Goal: Task Accomplishment & Management: Complete application form

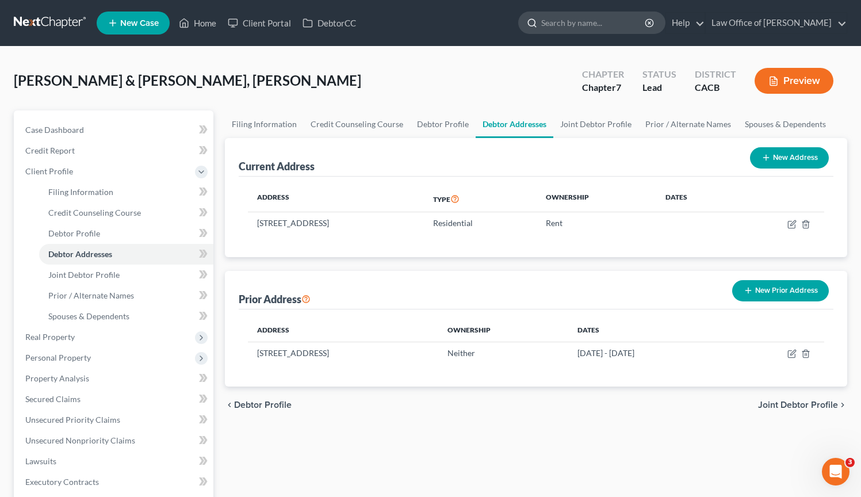
click at [556, 24] on input "search" at bounding box center [593, 22] width 105 height 21
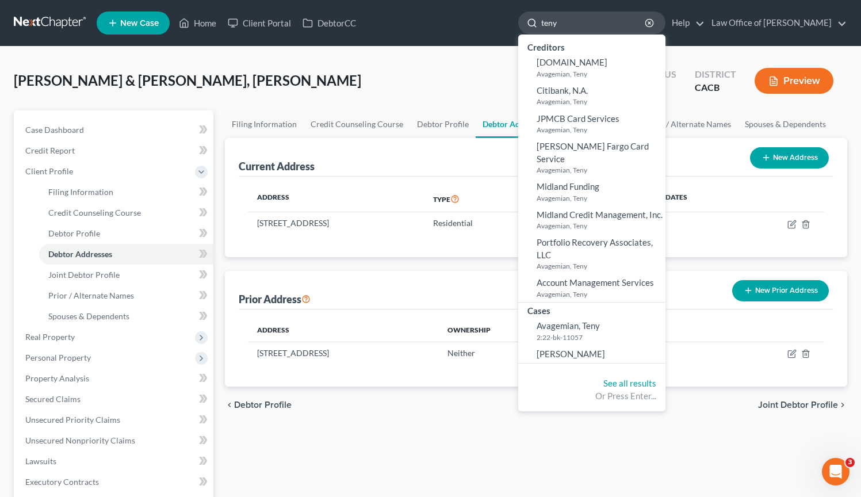
type input "teny"
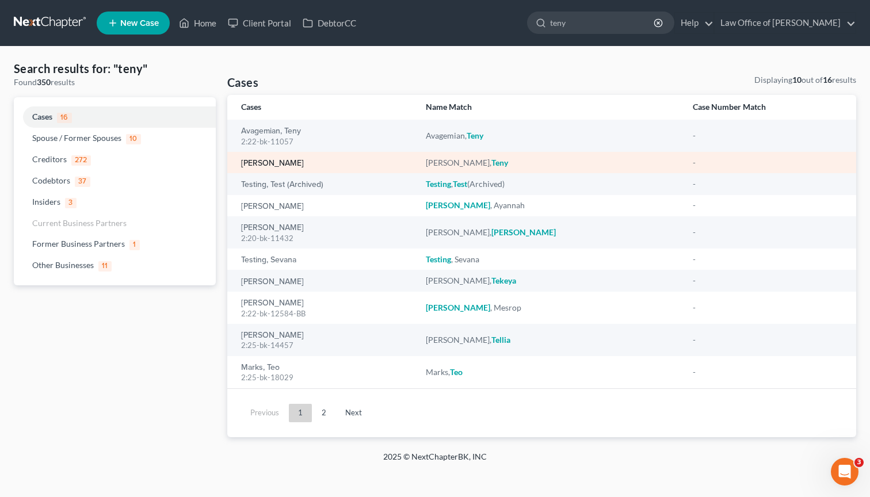
click at [291, 163] on link "Mesropian, Teny" at bounding box center [272, 163] width 63 height 8
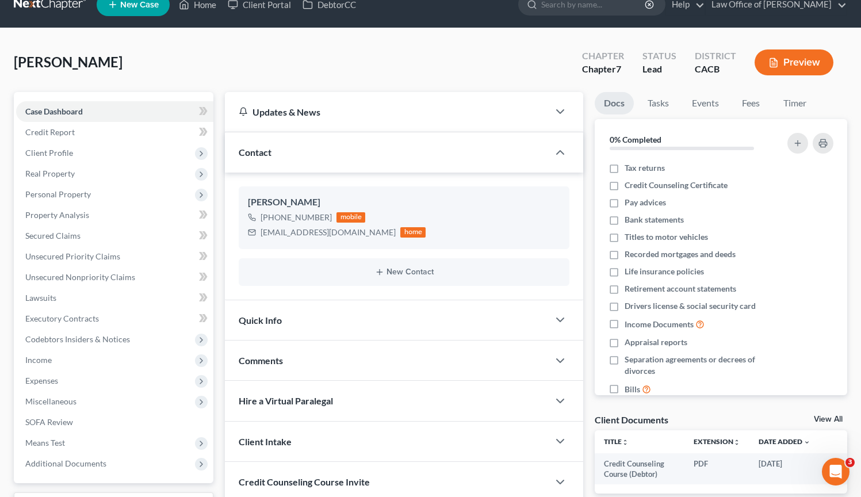
scroll to position [19, 0]
click at [70, 153] on span "Client Profile" at bounding box center [49, 152] width 48 height 10
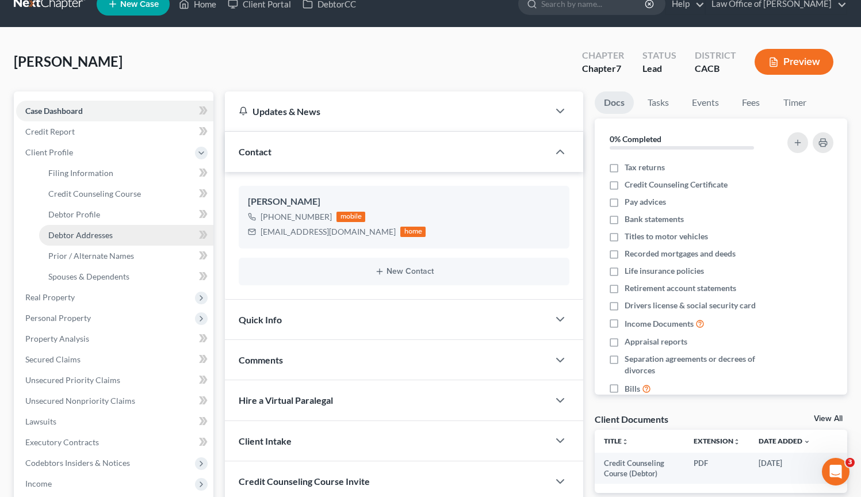
click at [95, 231] on span "Debtor Addresses" at bounding box center [80, 235] width 64 height 10
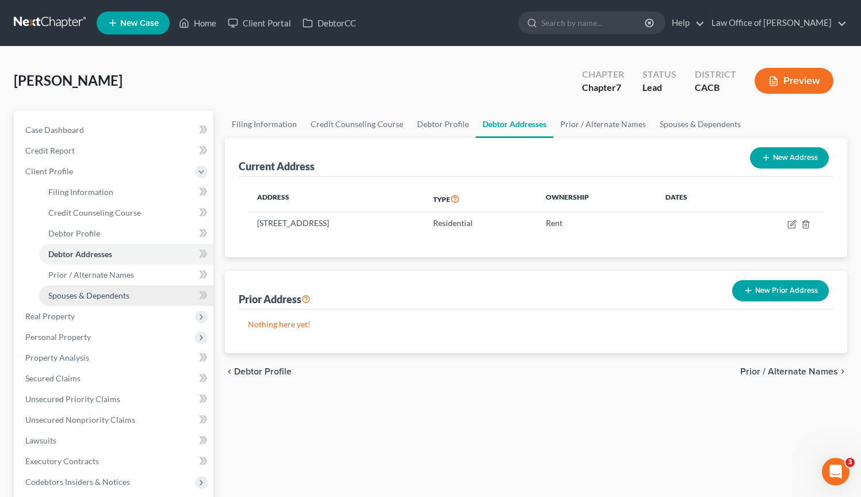
click at [123, 298] on span "Spouses & Dependents" at bounding box center [88, 295] width 81 height 10
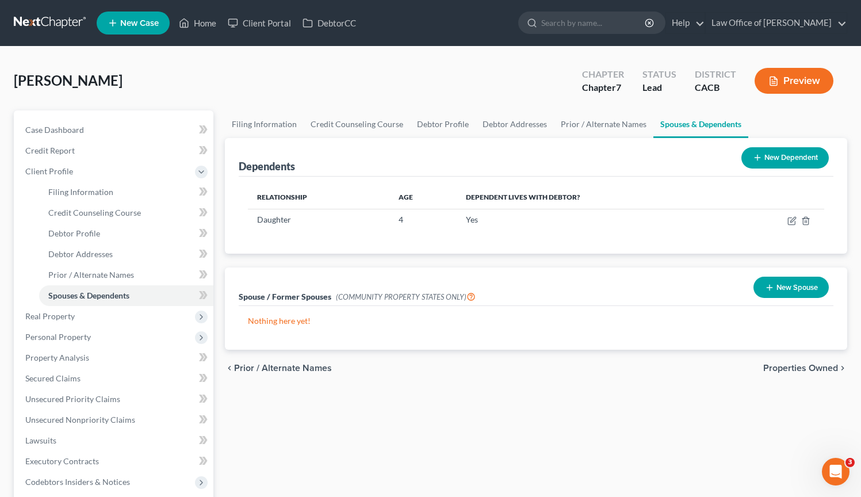
click at [45, 23] on link at bounding box center [51, 23] width 74 height 21
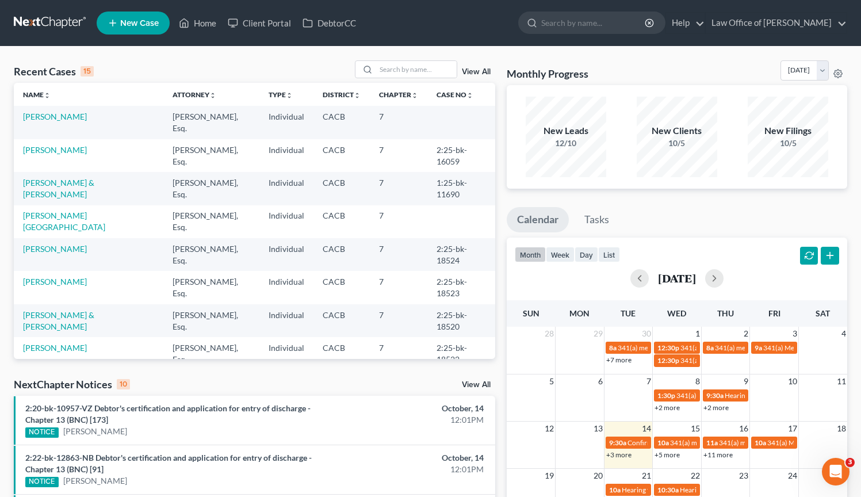
click at [45, 23] on link at bounding box center [51, 23] width 74 height 21
click at [382, 67] on input "search" at bounding box center [416, 69] width 81 height 17
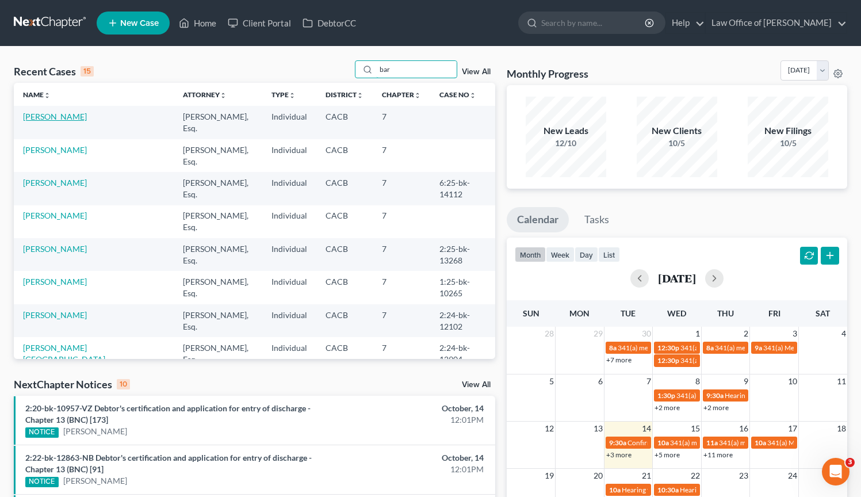
type input "bar"
click at [41, 120] on link "[PERSON_NAME]" at bounding box center [55, 117] width 64 height 10
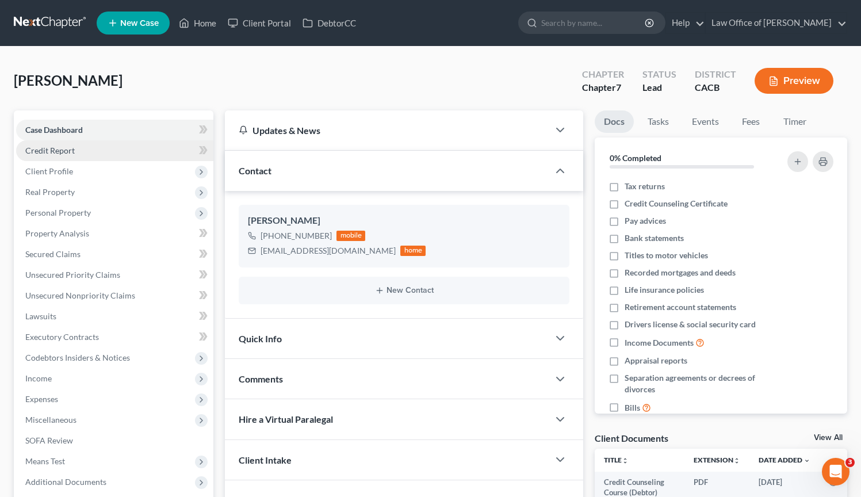
click at [63, 151] on span "Credit Report" at bounding box center [49, 151] width 49 height 10
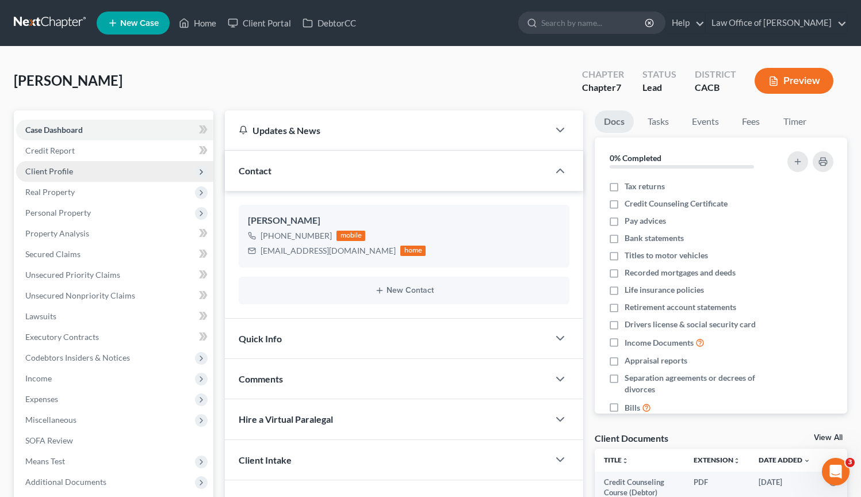
click at [68, 177] on span "Client Profile" at bounding box center [114, 171] width 197 height 21
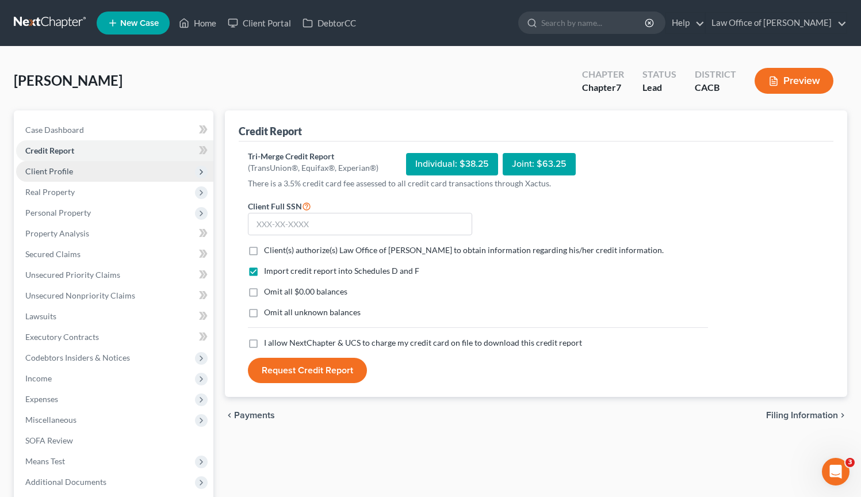
click at [64, 166] on span "Client Profile" at bounding box center [49, 171] width 48 height 10
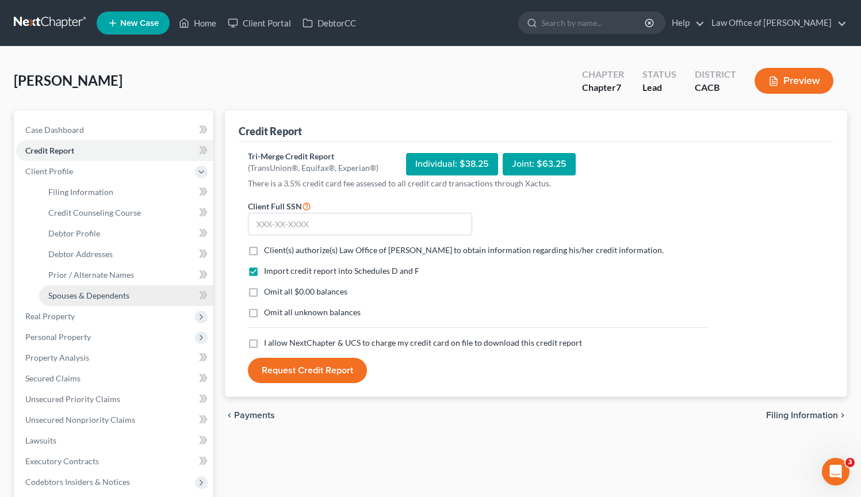
click at [96, 296] on span "Spouses & Dependents" at bounding box center [88, 295] width 81 height 10
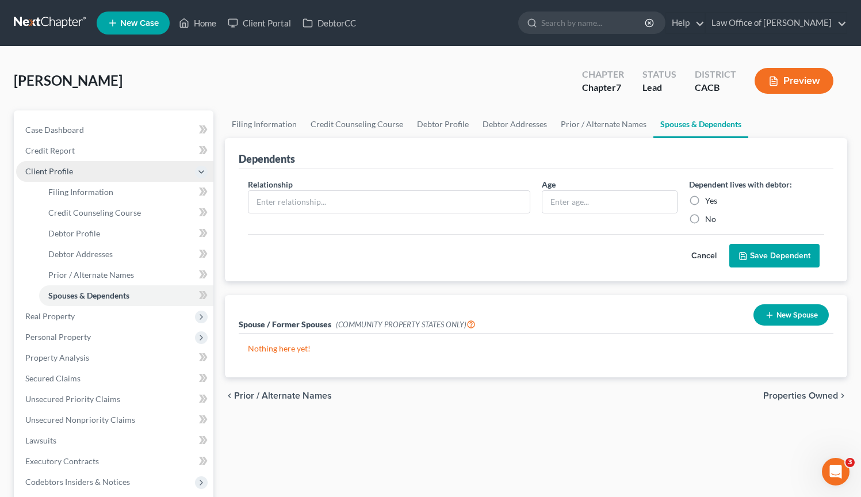
click at [82, 170] on span "Client Profile" at bounding box center [114, 171] width 197 height 21
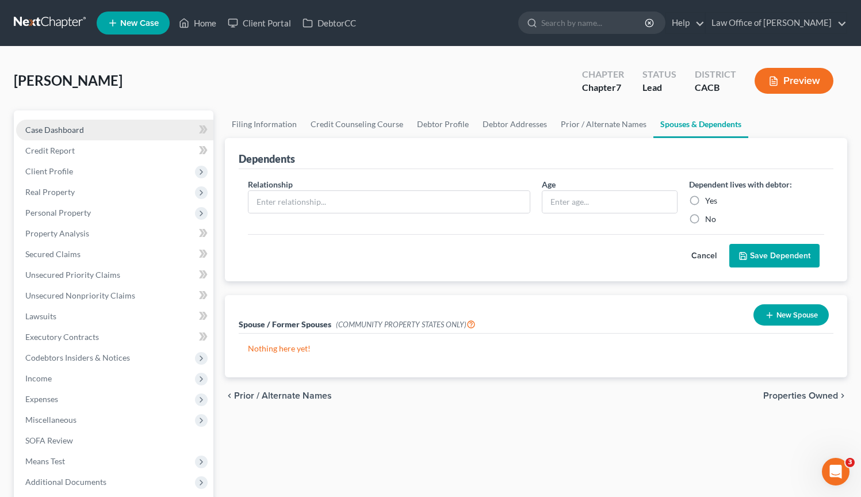
click at [55, 129] on span "Case Dashboard" at bounding box center [54, 130] width 59 height 10
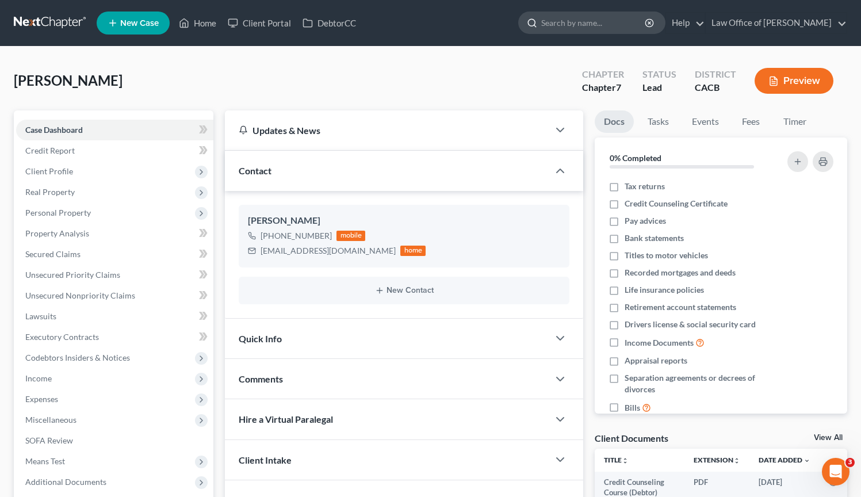
click at [558, 26] on input "search" at bounding box center [593, 22] width 105 height 21
click at [30, 14] on link at bounding box center [51, 23] width 74 height 21
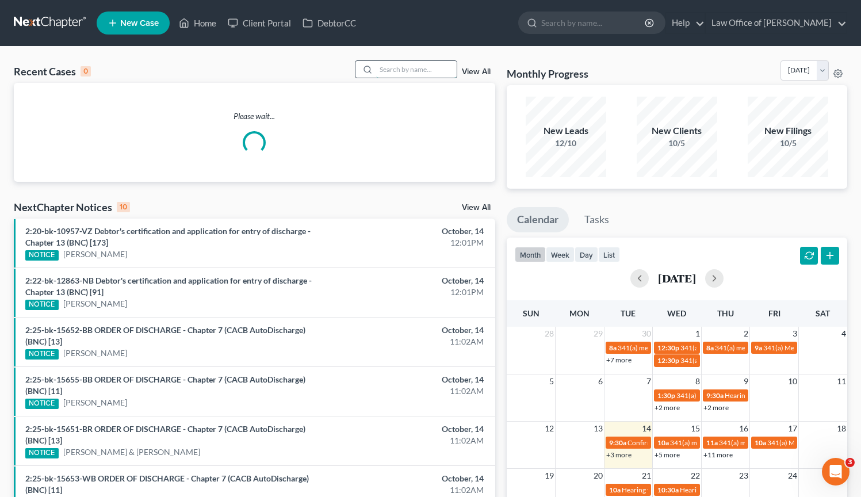
click at [401, 71] on input "search" at bounding box center [416, 69] width 81 height 17
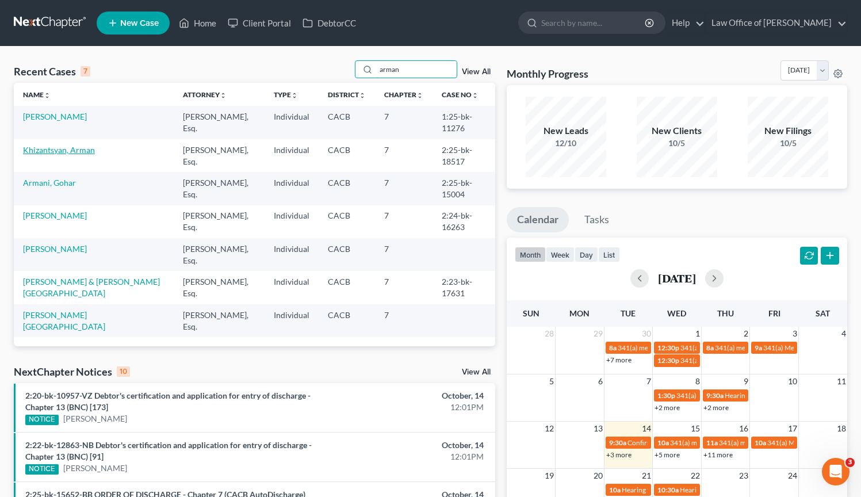
type input "arman"
click at [78, 151] on link "Khizantsyan, Arman" at bounding box center [59, 150] width 72 height 10
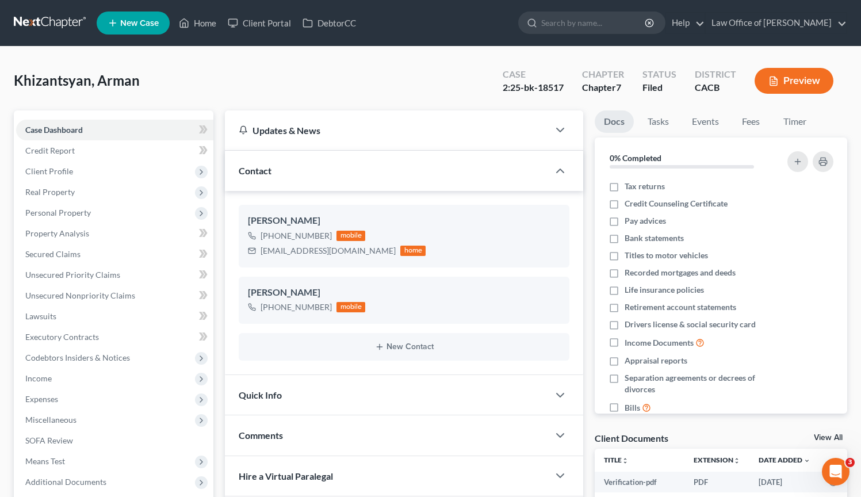
click at [46, 25] on link at bounding box center [51, 23] width 74 height 21
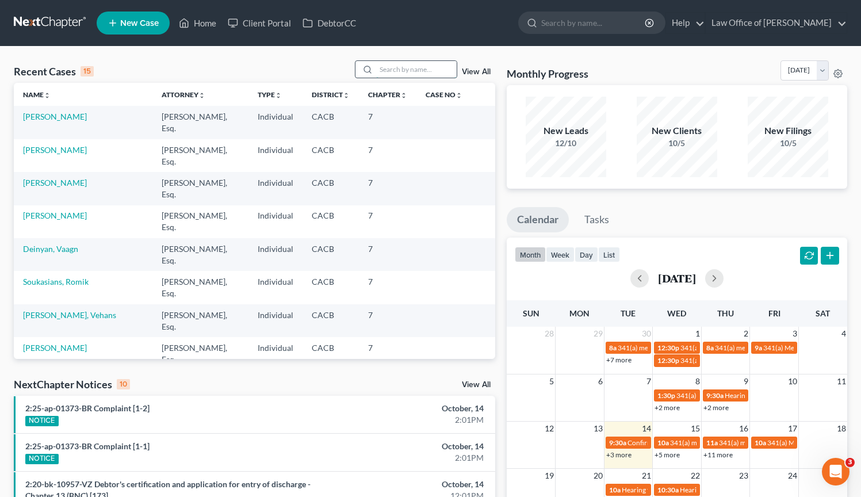
click at [384, 68] on input "search" at bounding box center [416, 69] width 81 height 17
type input "karine"
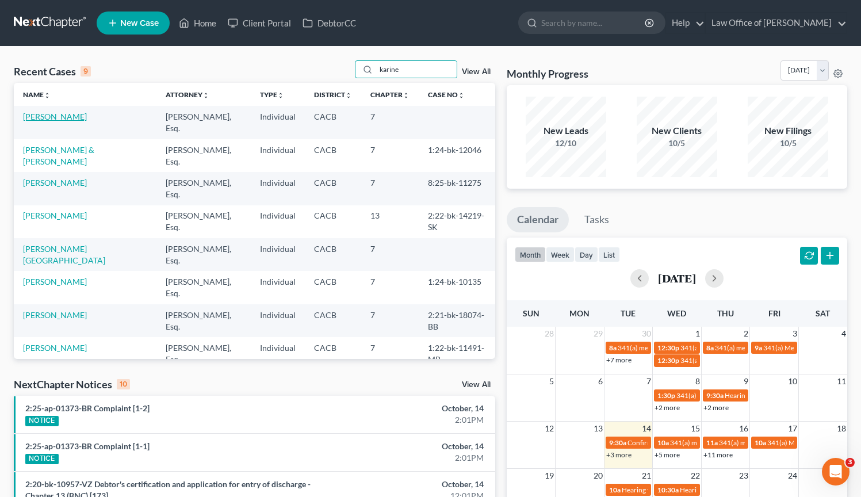
click at [87, 117] on link "[PERSON_NAME]" at bounding box center [55, 117] width 64 height 10
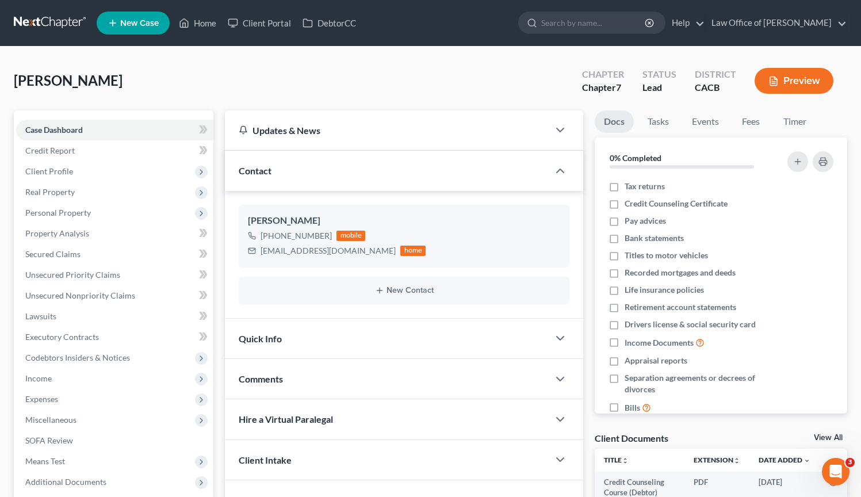
click at [43, 21] on link at bounding box center [51, 23] width 74 height 21
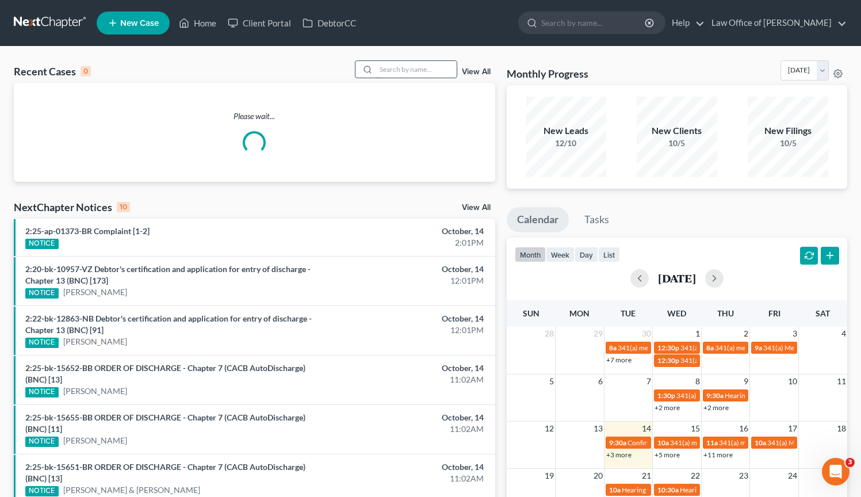
click at [400, 70] on input "search" at bounding box center [416, 69] width 81 height 17
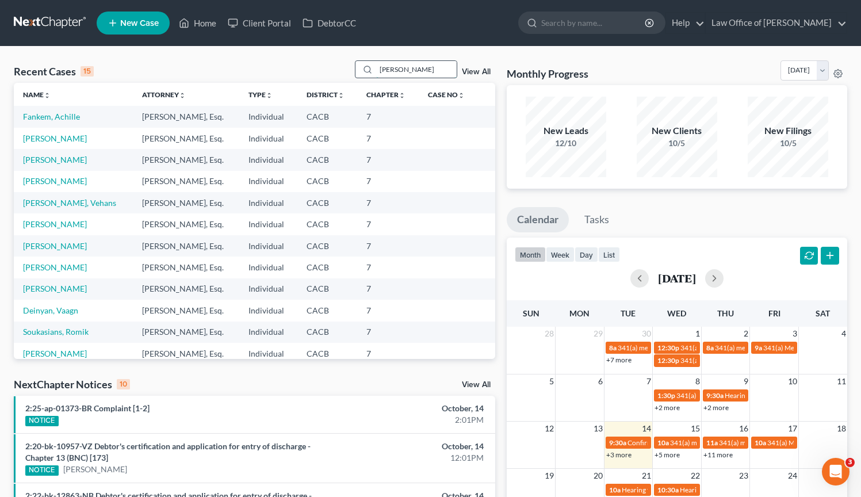
type input "[PERSON_NAME]"
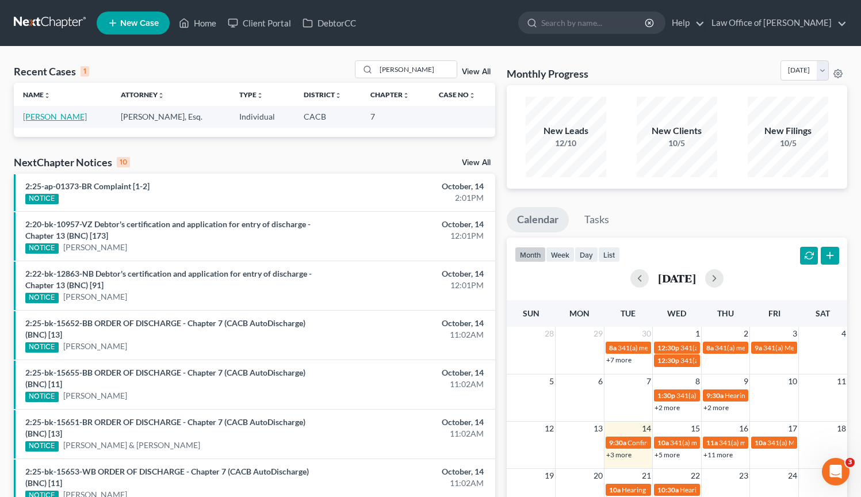
click at [62, 119] on link "[PERSON_NAME]" at bounding box center [55, 117] width 64 height 10
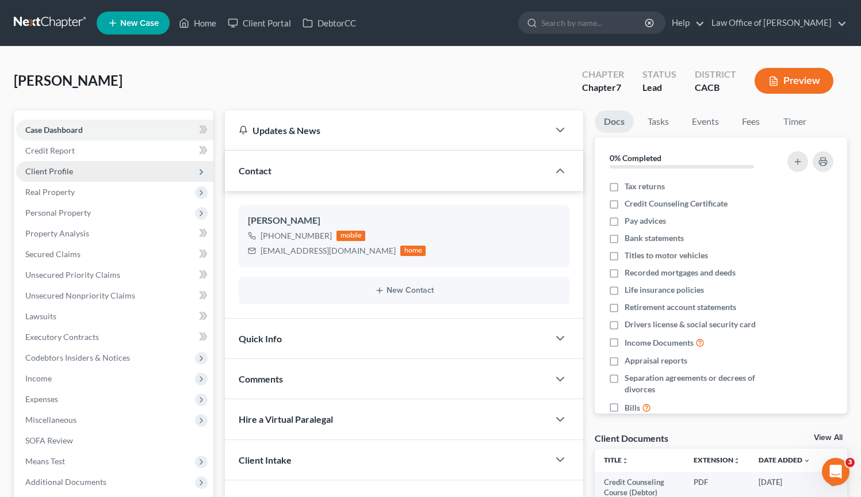
click at [40, 168] on span "Client Profile" at bounding box center [49, 171] width 48 height 10
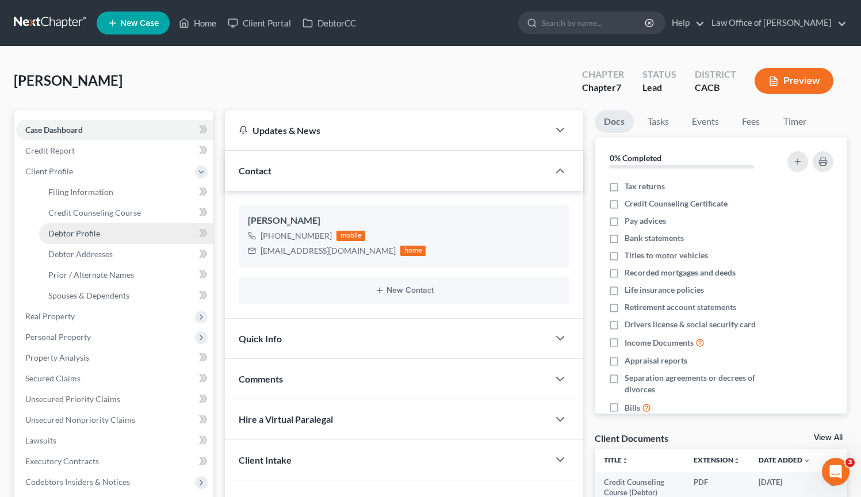
click at [85, 236] on span "Debtor Profile" at bounding box center [74, 233] width 52 height 10
select select "1"
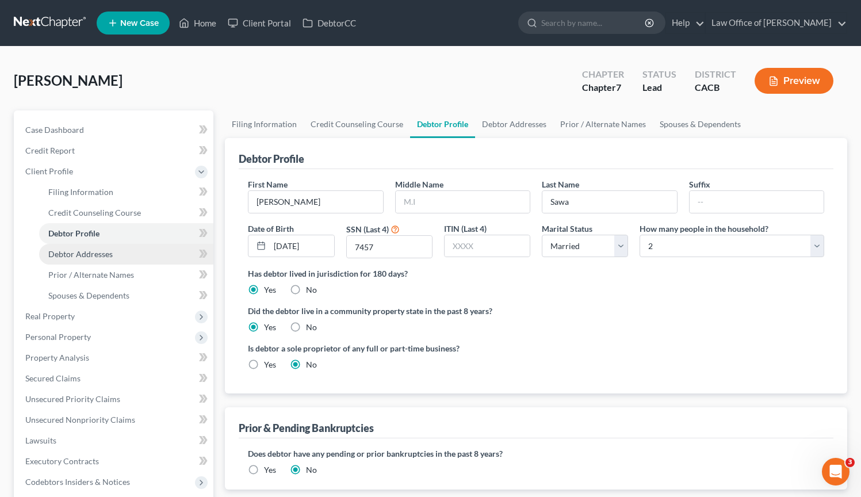
click at [87, 254] on span "Debtor Addresses" at bounding box center [80, 254] width 64 height 10
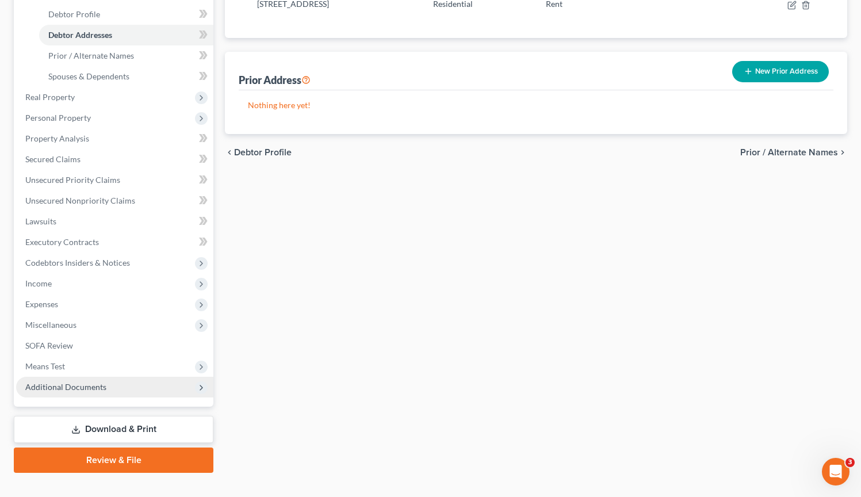
scroll to position [238, 0]
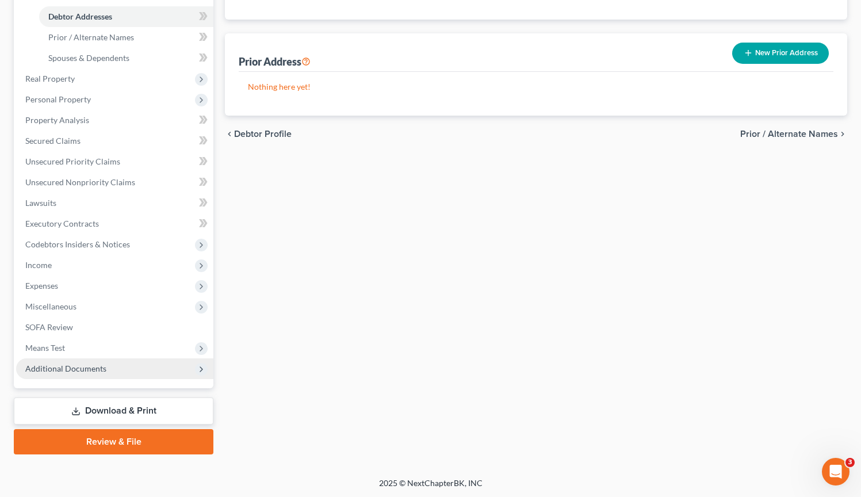
click at [102, 370] on span "Additional Documents" at bounding box center [65, 369] width 81 height 10
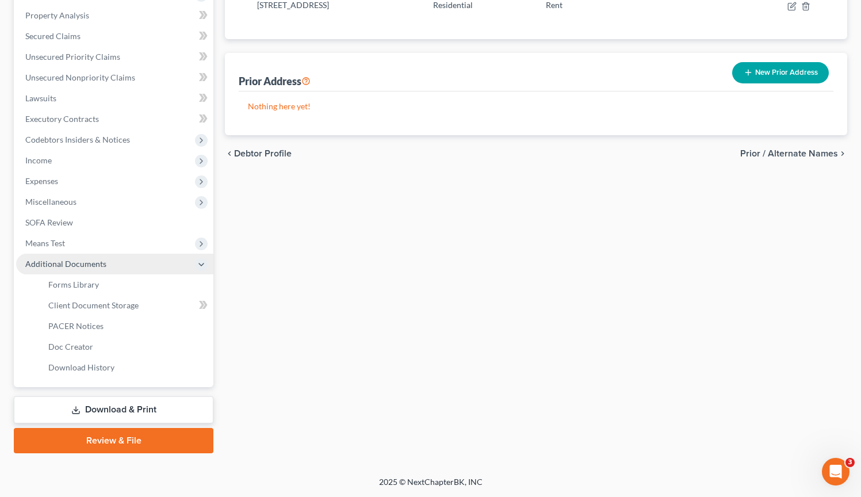
scroll to position [217, 0]
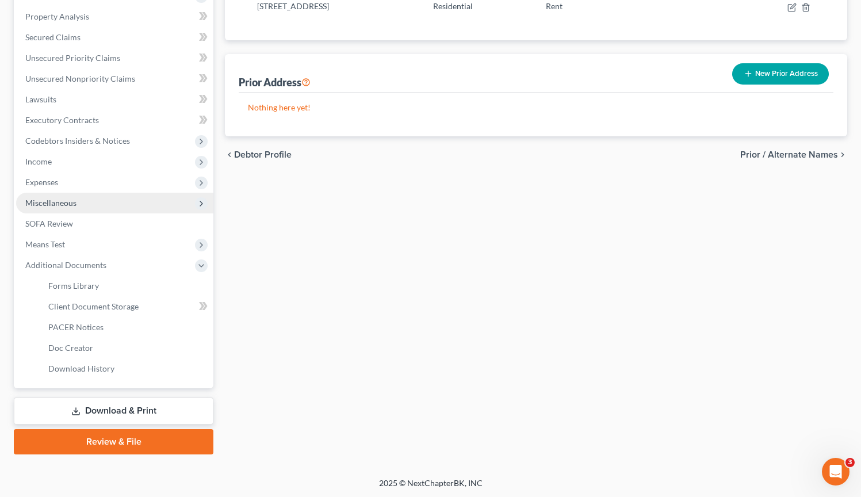
click at [75, 205] on span "Miscellaneous" at bounding box center [50, 203] width 51 height 10
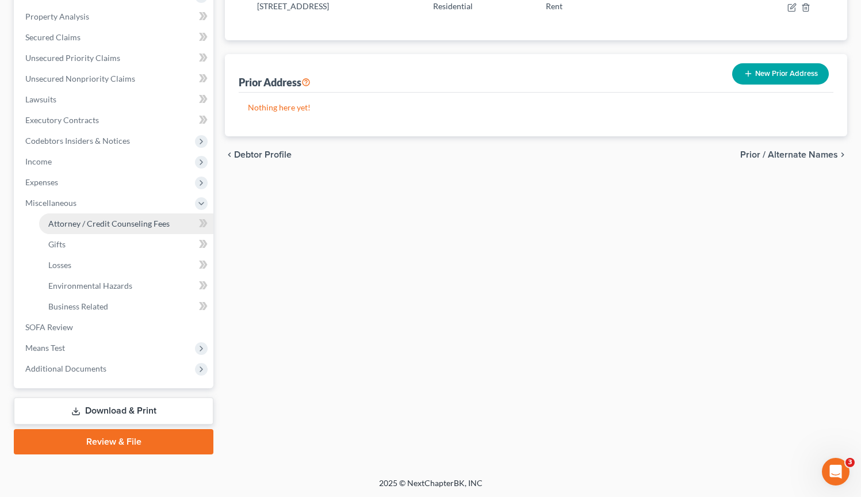
click at [76, 222] on span "Attorney / Credit Counseling Fees" at bounding box center [108, 224] width 121 height 10
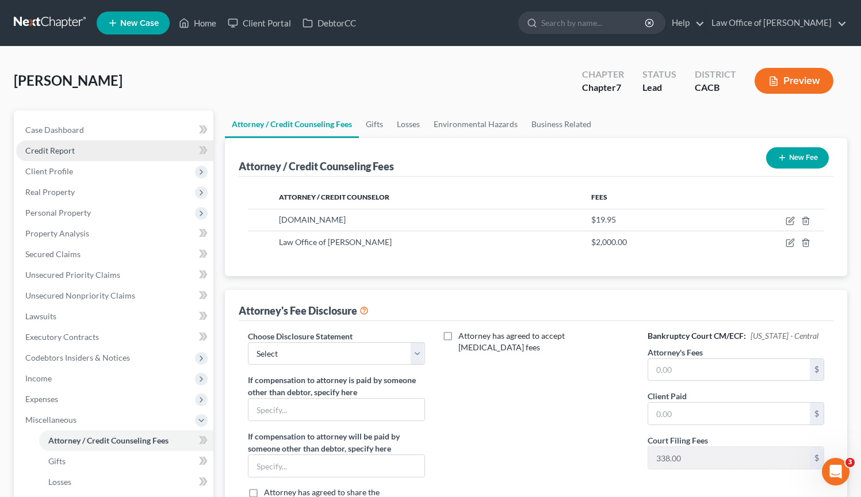
click at [65, 147] on span "Credit Report" at bounding box center [49, 151] width 49 height 10
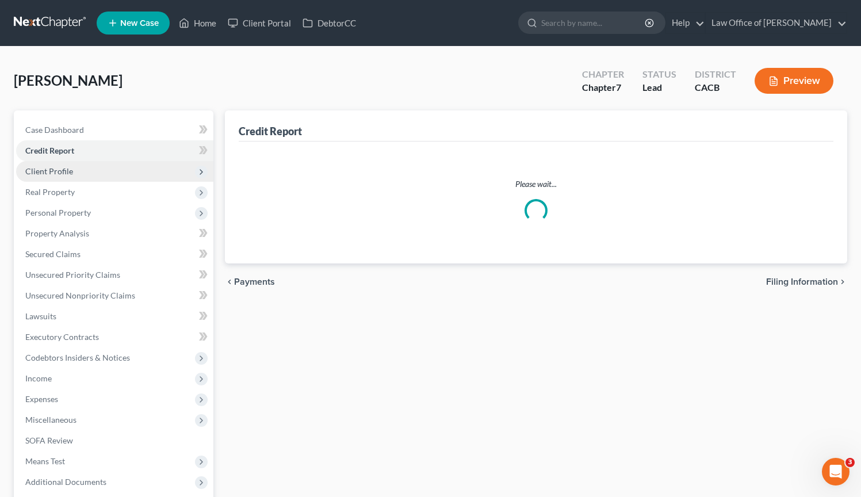
click at [68, 167] on span "Client Profile" at bounding box center [49, 171] width 48 height 10
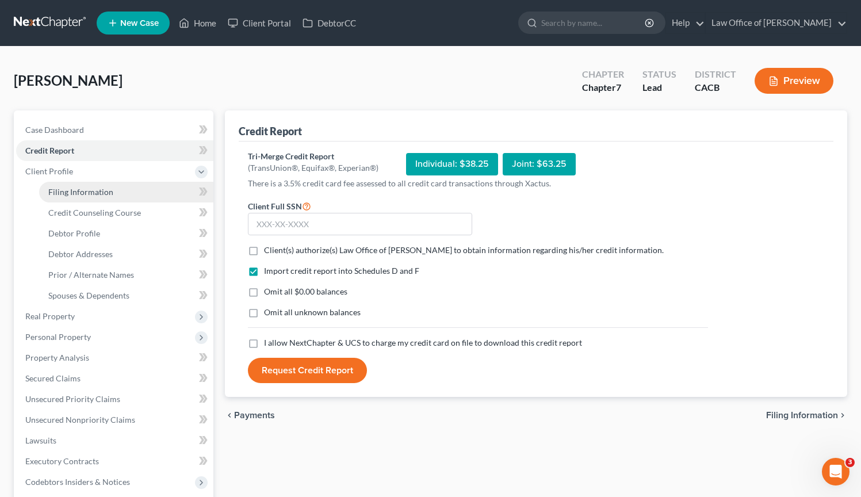
click at [81, 196] on link "Filing Information" at bounding box center [126, 192] width 174 height 21
select select "1"
select select "0"
select select "4"
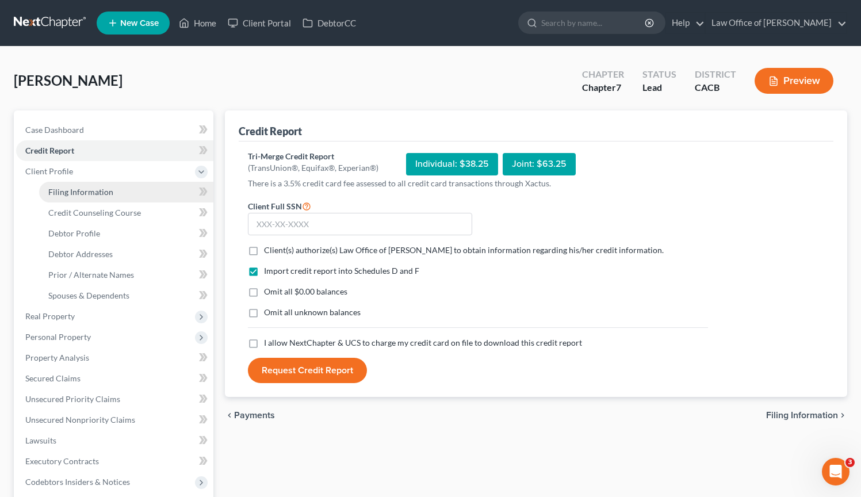
select select "0"
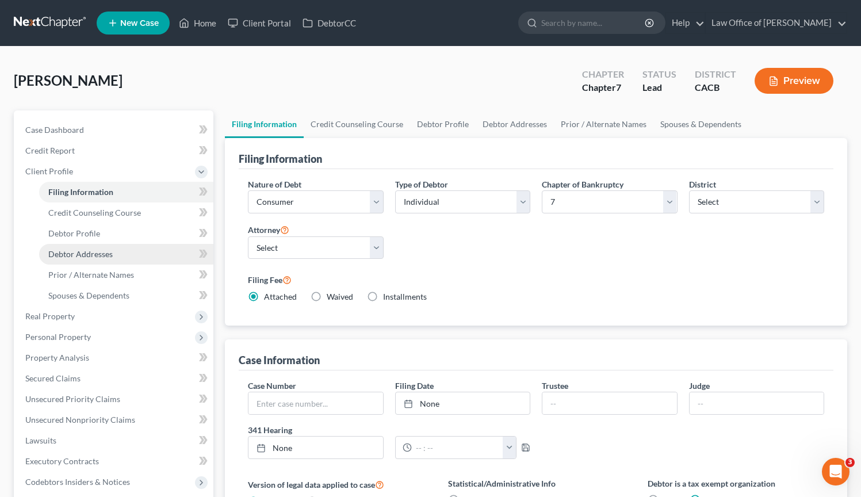
click at [95, 255] on span "Debtor Addresses" at bounding box center [80, 254] width 64 height 10
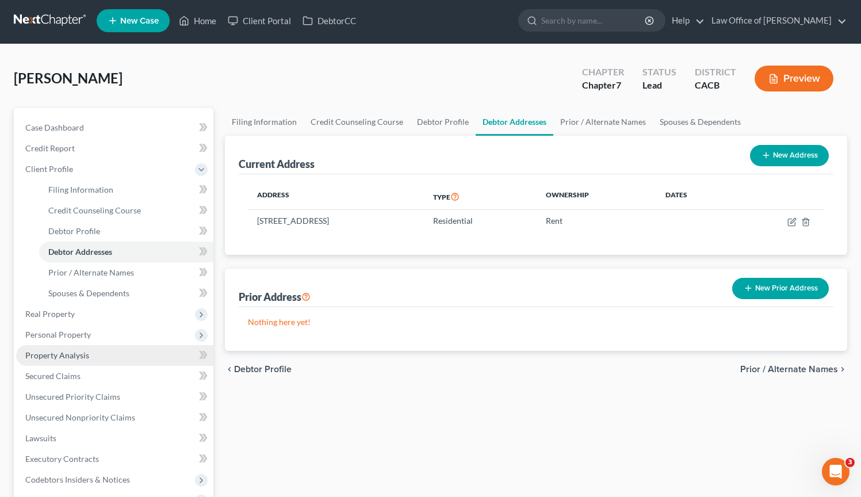
scroll to position [25, 0]
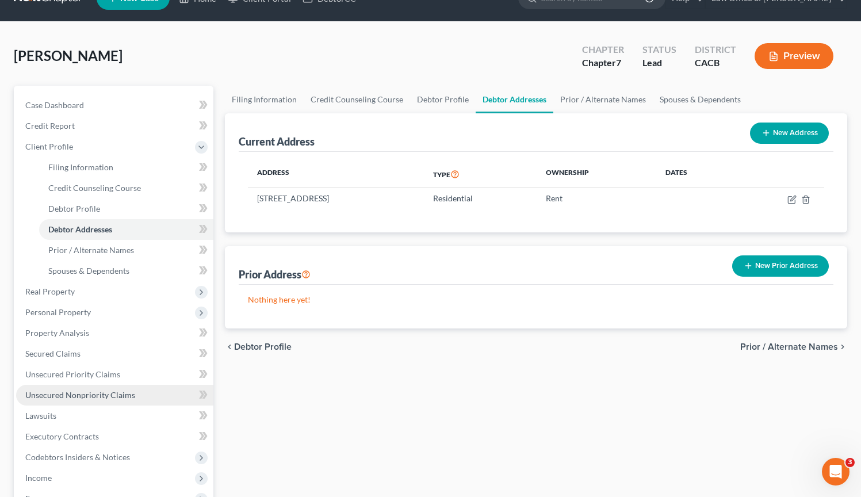
click at [75, 393] on span "Unsecured Nonpriority Claims" at bounding box center [80, 395] width 110 height 10
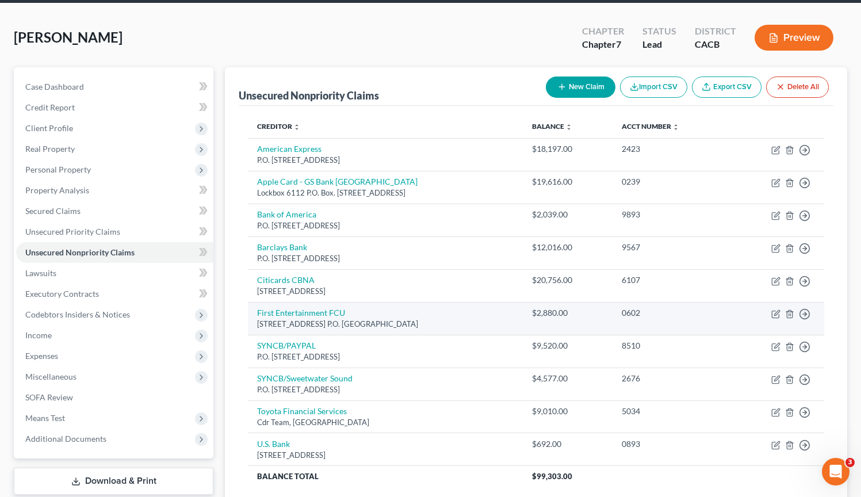
scroll to position [44, 0]
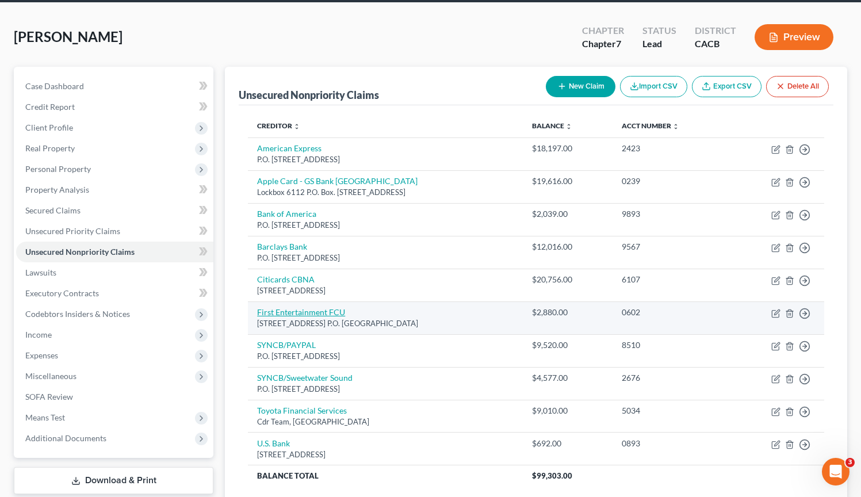
click at [294, 312] on link "First Entertainment FCU" at bounding box center [301, 312] width 88 height 10
select select "4"
select select "0"
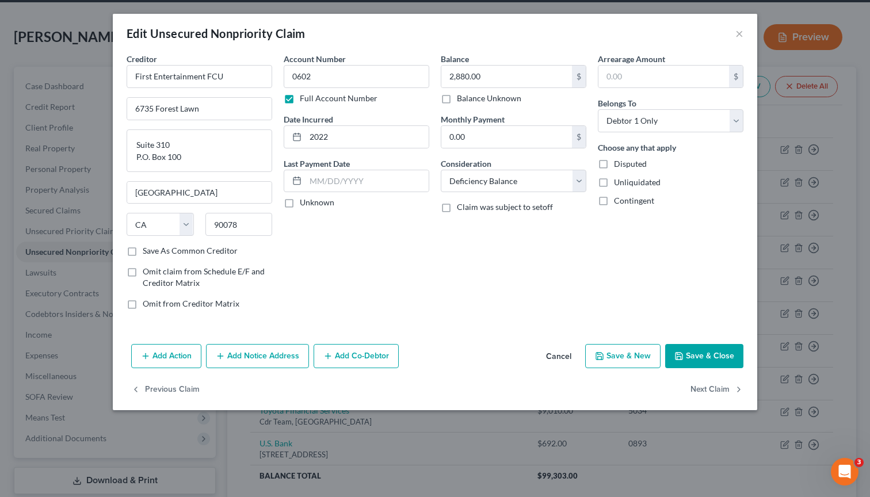
click at [282, 352] on button "Add Notice Address" at bounding box center [257, 356] width 103 height 24
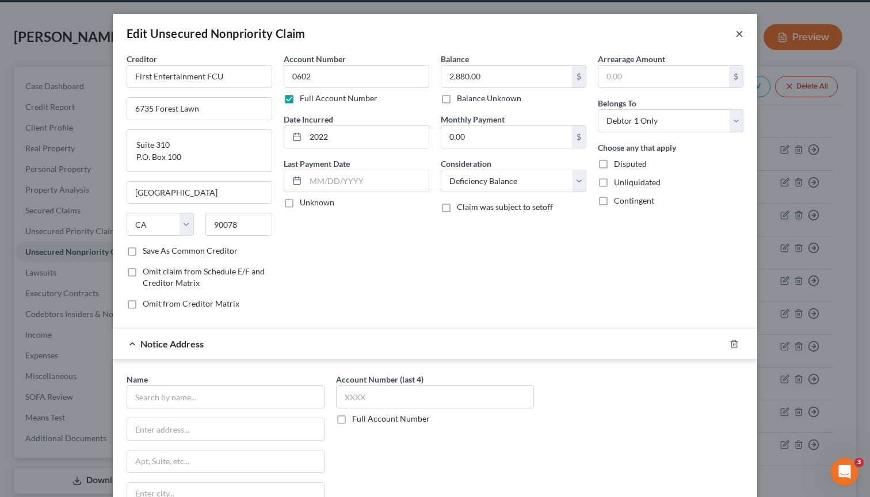
click at [735, 35] on button "×" at bounding box center [739, 33] width 8 height 14
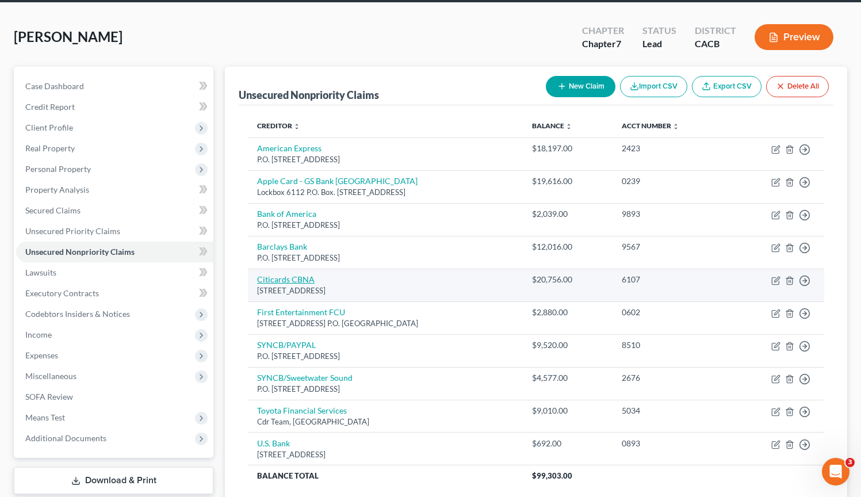
click at [298, 280] on link "Citicards CBNA" at bounding box center [286, 279] width 58 height 10
select select "43"
select select "2"
select select "0"
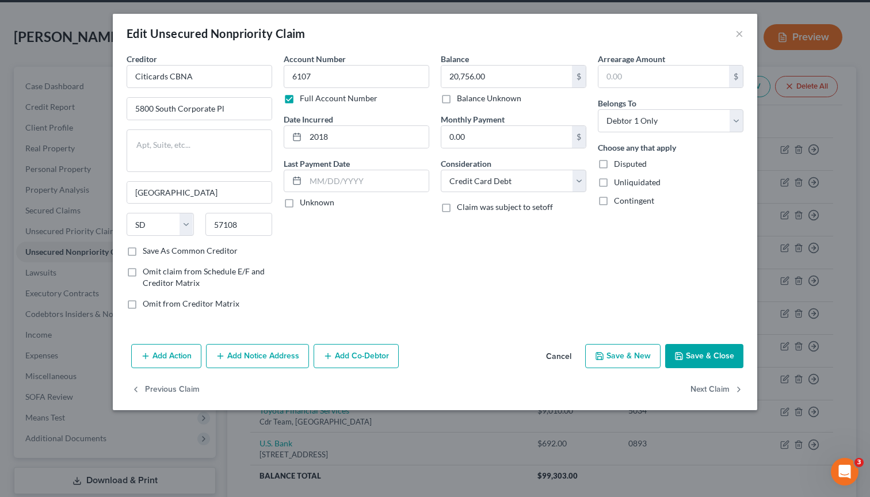
click at [265, 352] on button "Add Notice Address" at bounding box center [257, 356] width 103 height 24
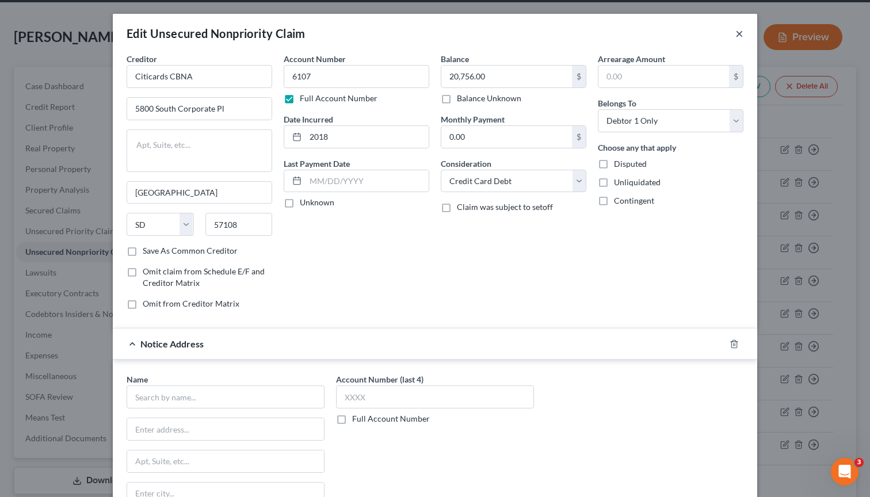
click at [735, 33] on button "×" at bounding box center [739, 33] width 8 height 14
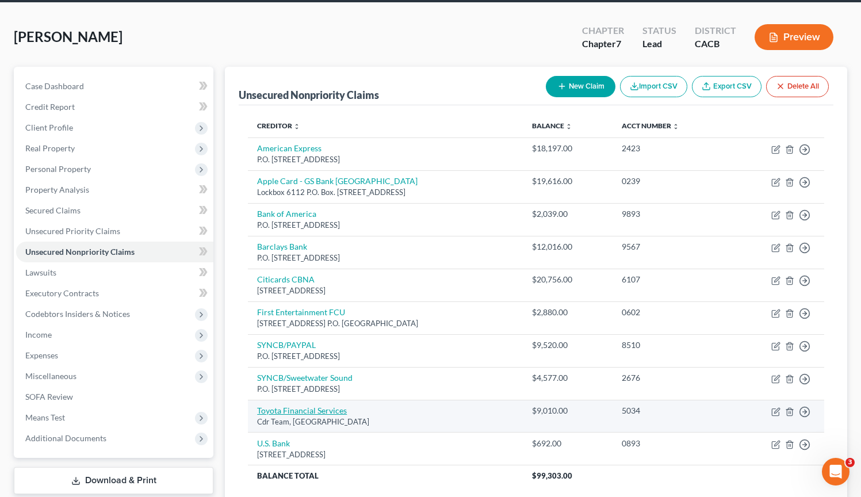
click at [338, 408] on link "Toyota Financial Services" at bounding box center [302, 410] width 90 height 10
select select "16"
select select "4"
select select "0"
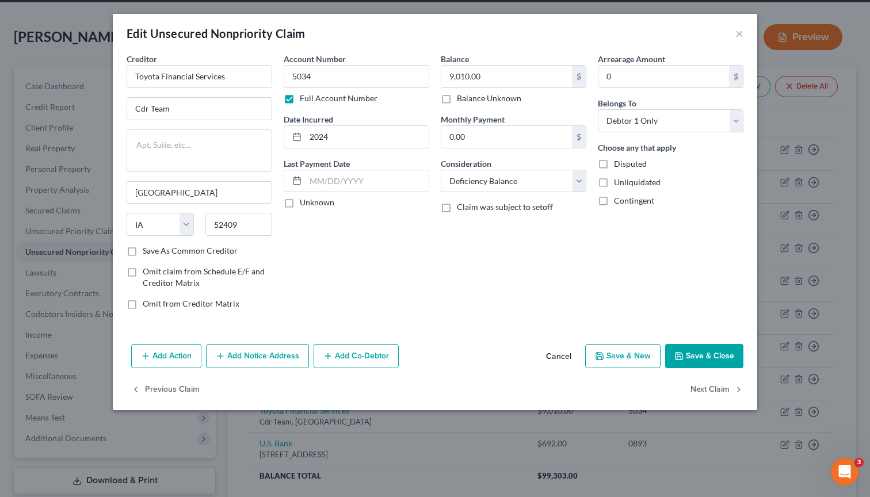
click at [267, 361] on button "Add Notice Address" at bounding box center [257, 356] width 103 height 24
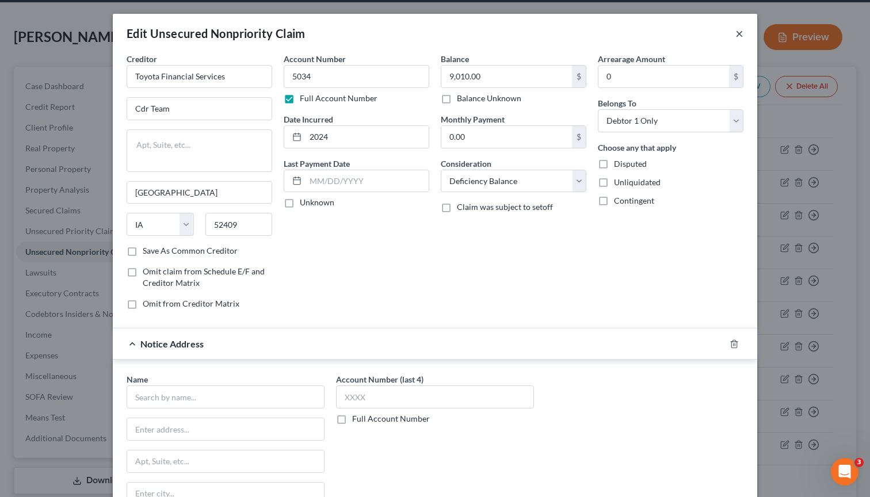
click at [735, 34] on button "×" at bounding box center [739, 33] width 8 height 14
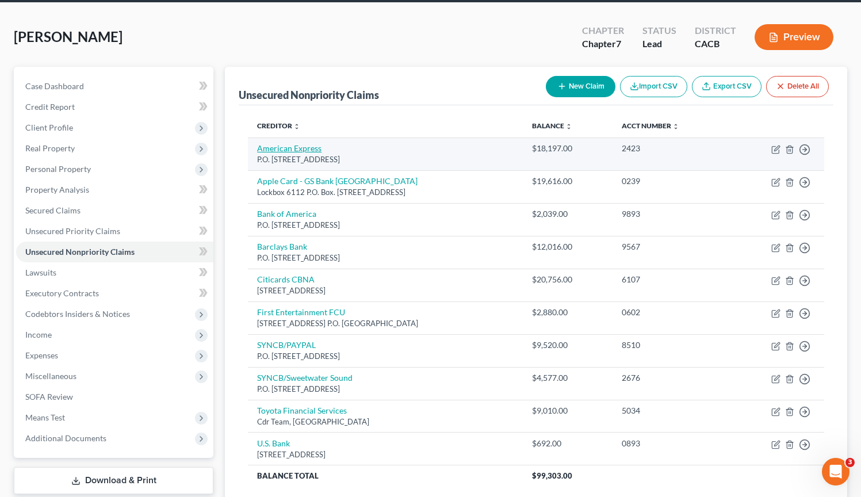
click at [303, 145] on link "American Express" at bounding box center [289, 148] width 64 height 10
select select "45"
select select "2"
select select "0"
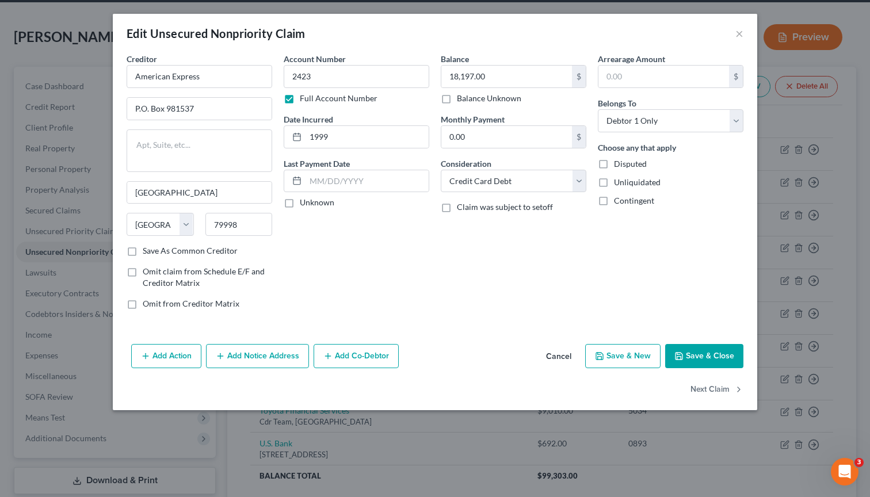
click at [273, 351] on button "Add Notice Address" at bounding box center [257, 356] width 103 height 24
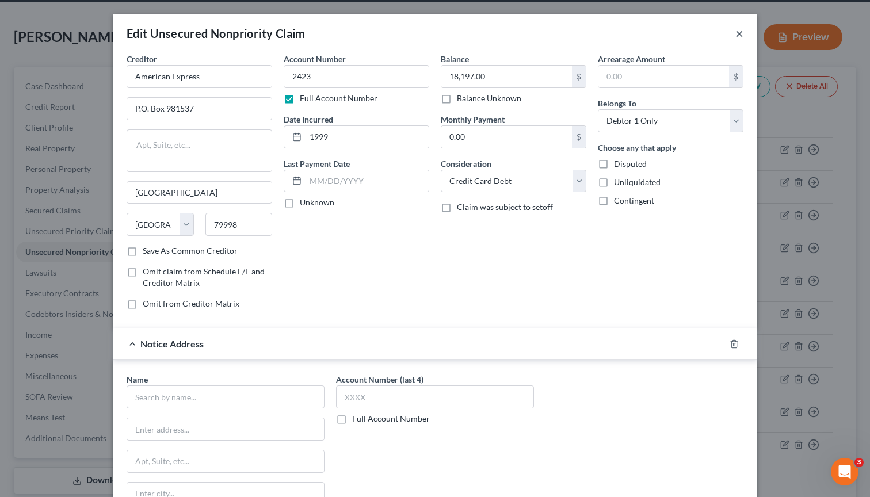
click at [736, 36] on button "×" at bounding box center [739, 33] width 8 height 14
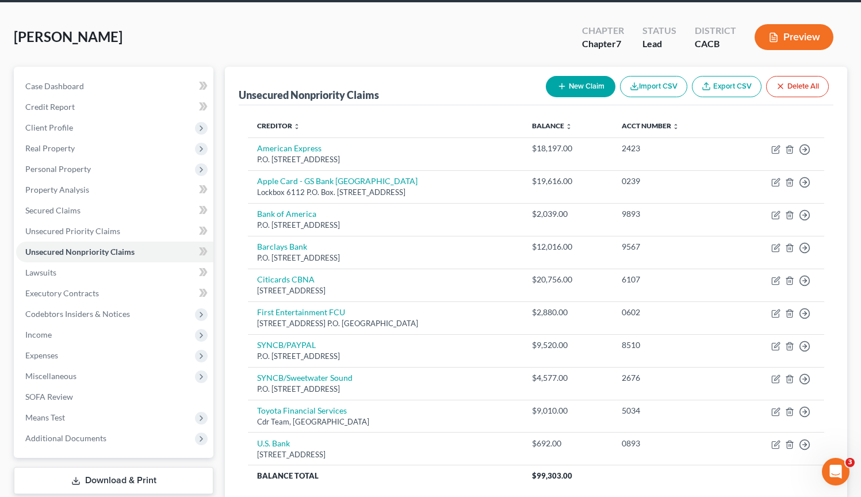
click at [368, 39] on div "Sawa, Daisuke Upgraded Chapter Chapter 7 Status Lead District CACB Preview" at bounding box center [430, 42] width 833 height 50
click at [114, 235] on link "Unsecured Priority Claims" at bounding box center [114, 231] width 197 height 21
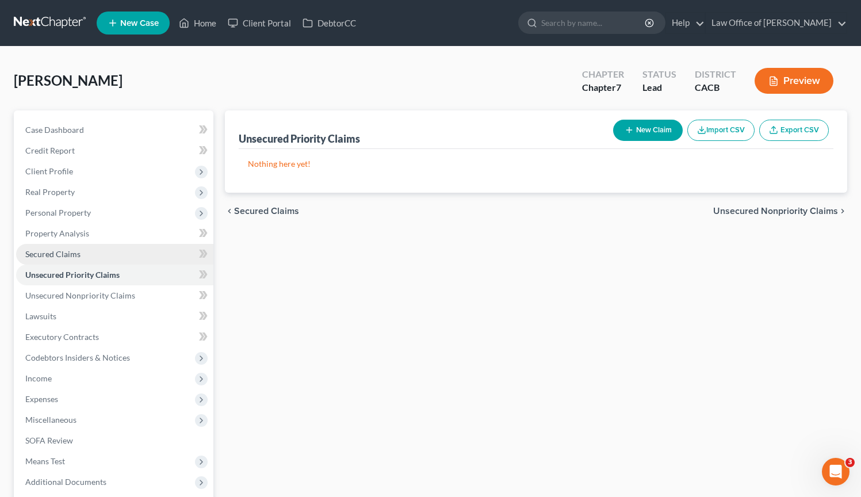
click at [107, 257] on link "Secured Claims" at bounding box center [114, 254] width 197 height 21
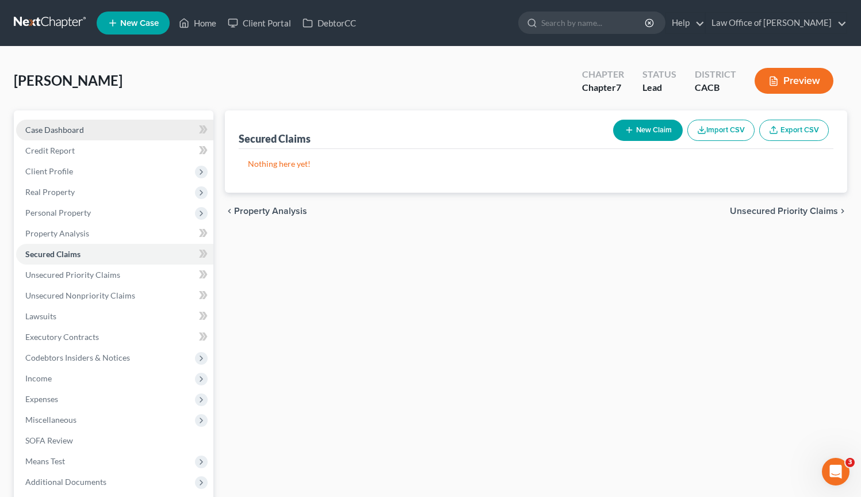
click at [101, 123] on link "Case Dashboard" at bounding box center [114, 130] width 197 height 21
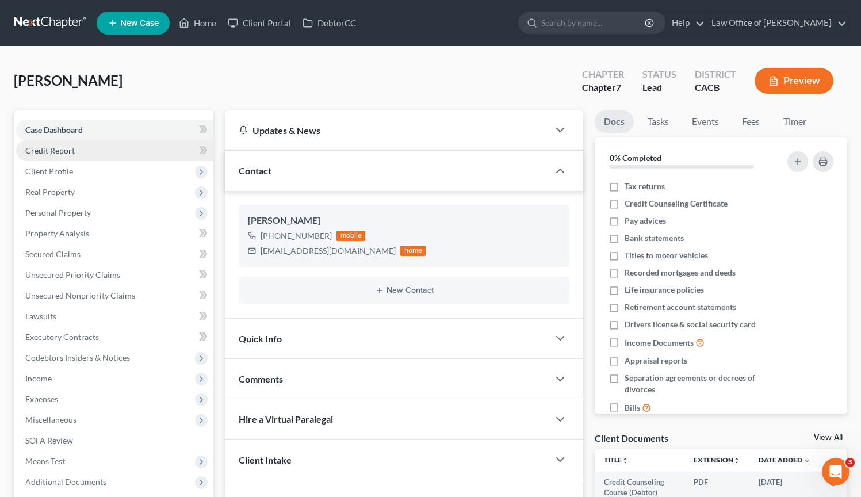
click at [104, 152] on link "Credit Report" at bounding box center [114, 150] width 197 height 21
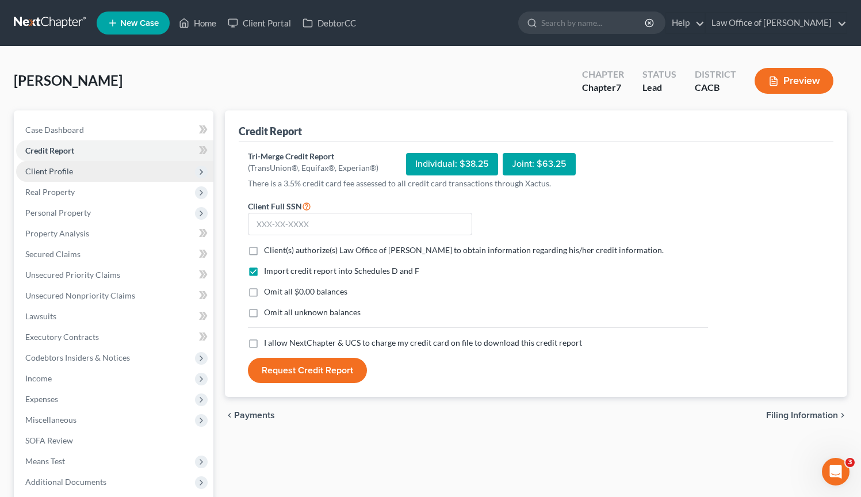
click at [104, 179] on span "Client Profile" at bounding box center [114, 171] width 197 height 21
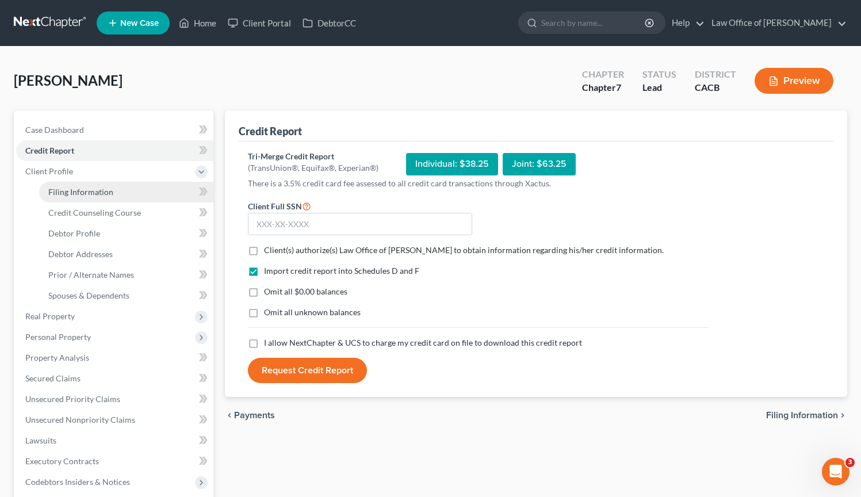
click at [105, 191] on span "Filing Information" at bounding box center [80, 192] width 65 height 10
select select "1"
select select "0"
select select "7"
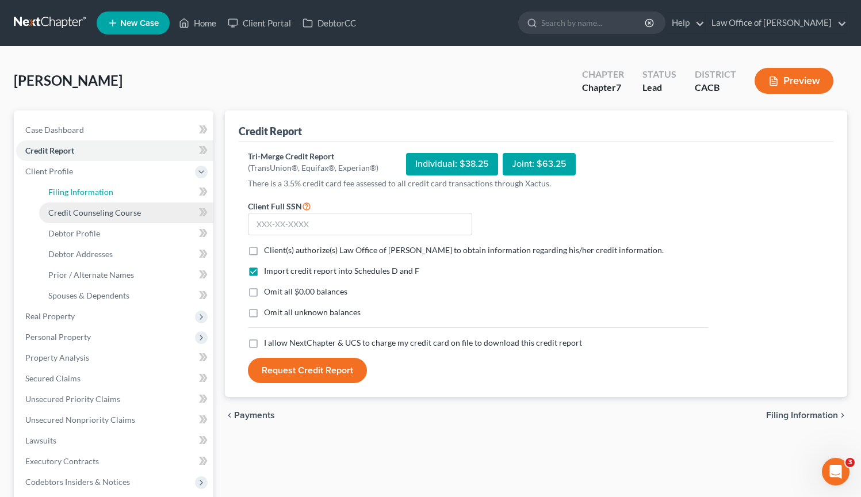
select select "0"
select select "4"
select select "0"
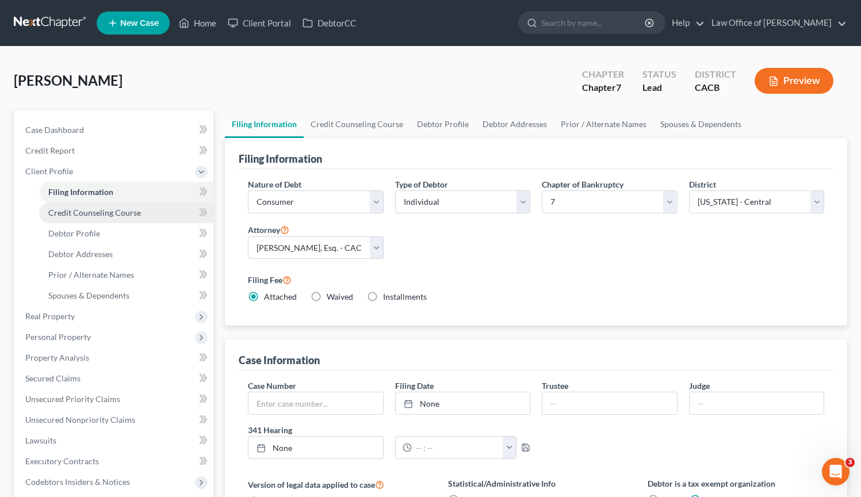
click at [109, 212] on span "Credit Counseling Course" at bounding box center [94, 213] width 93 height 10
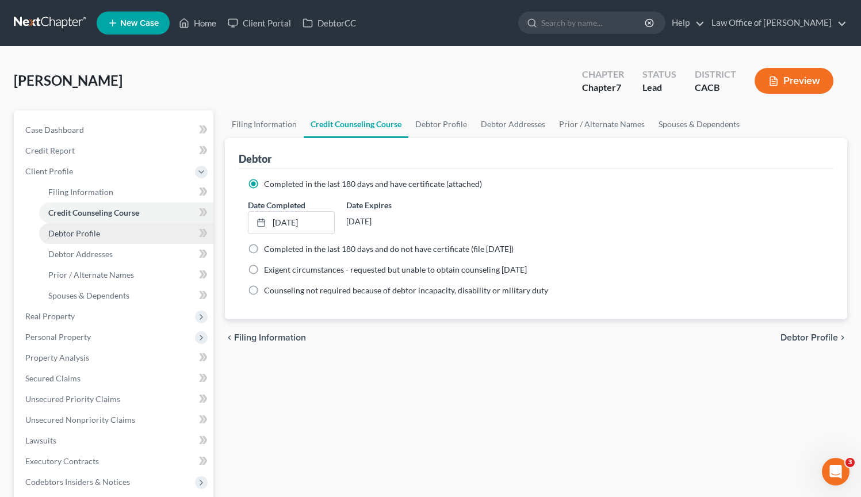
click at [108, 232] on link "Debtor Profile" at bounding box center [126, 233] width 174 height 21
select select "1"
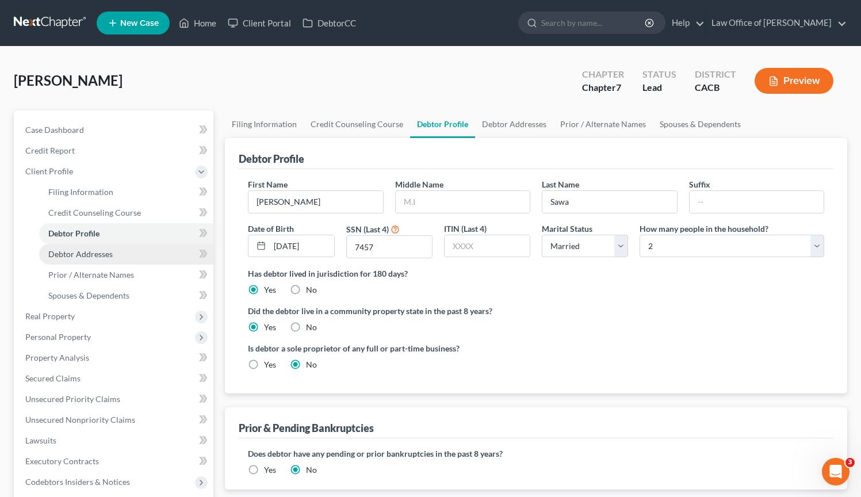
click at [116, 263] on link "Debtor Addresses" at bounding box center [126, 254] width 174 height 21
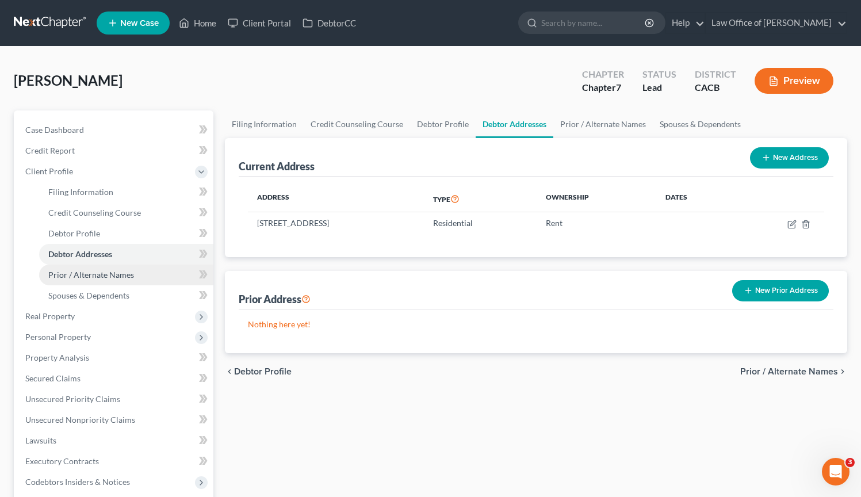
click at [116, 277] on span "Prior / Alternate Names" at bounding box center [91, 275] width 86 height 10
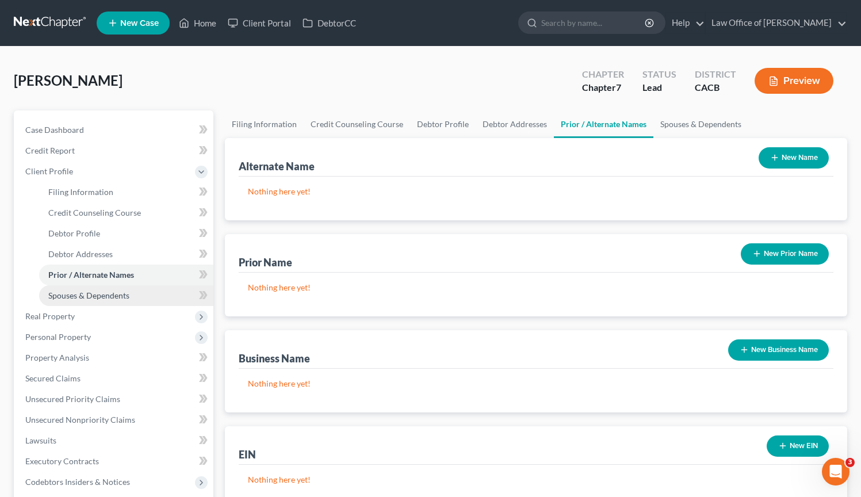
click at [119, 294] on span "Spouses & Dependents" at bounding box center [88, 295] width 81 height 10
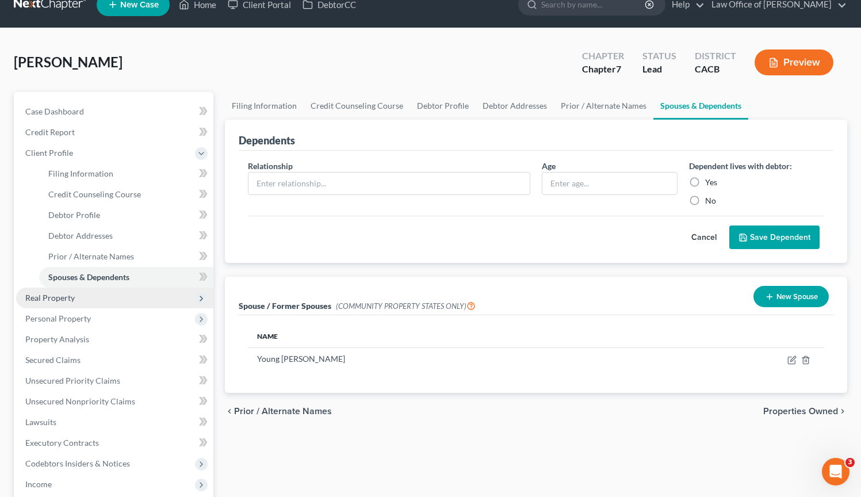
scroll to position [19, 0]
click at [60, 299] on span "Real Property" at bounding box center [49, 297] width 49 height 10
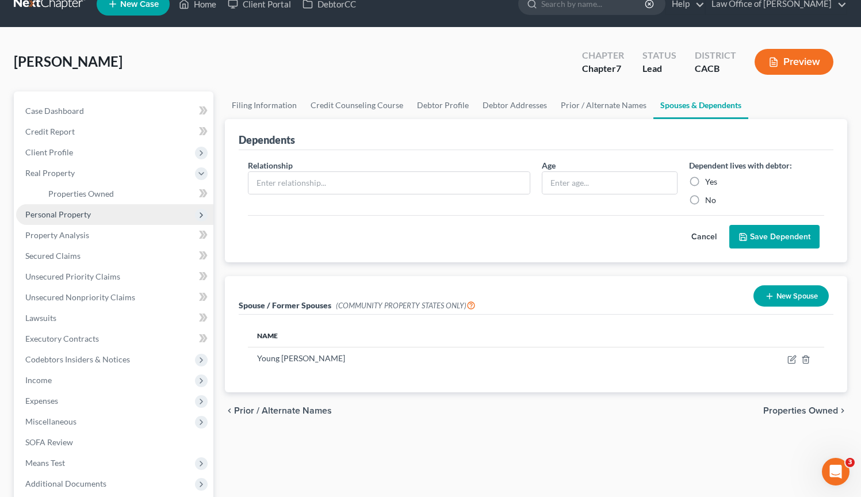
click at [97, 215] on span "Personal Property" at bounding box center [114, 214] width 197 height 21
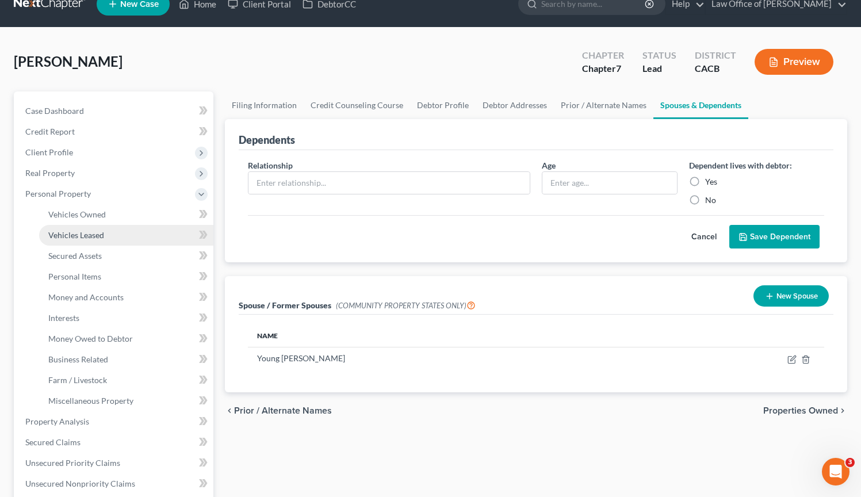
click at [95, 238] on span "Vehicles Leased" at bounding box center [76, 235] width 56 height 10
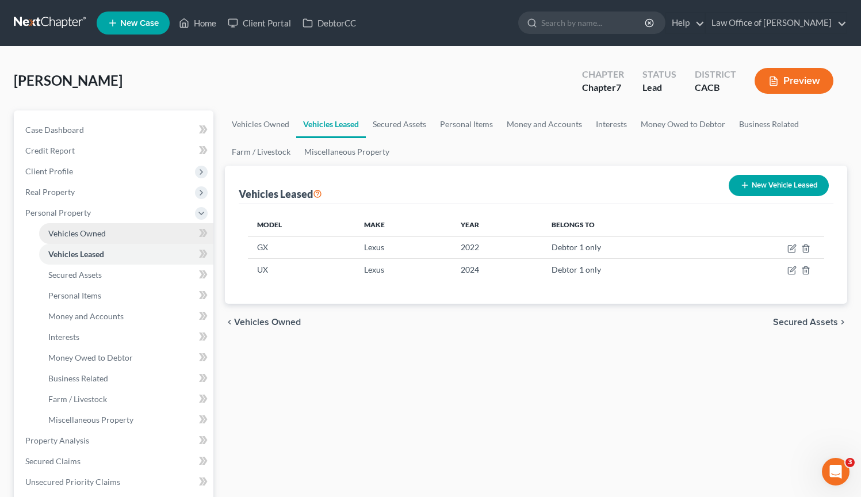
click at [97, 233] on span "Vehicles Owned" at bounding box center [77, 233] width 58 height 10
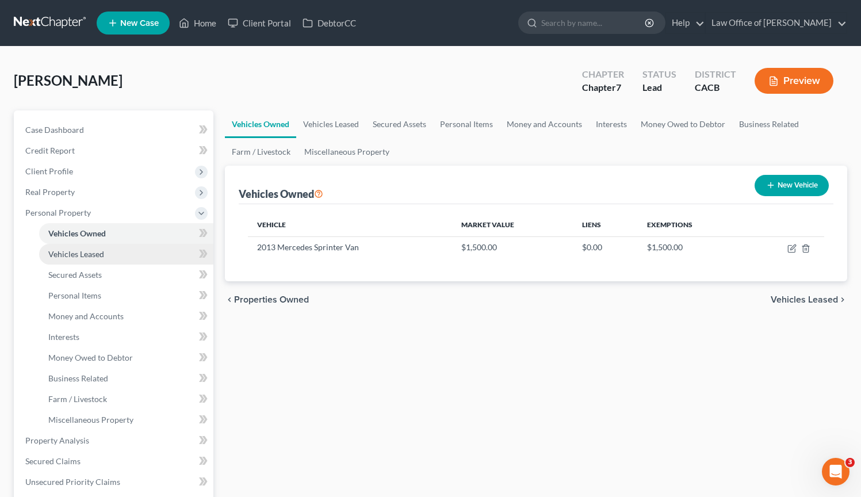
click at [98, 253] on span "Vehicles Leased" at bounding box center [76, 254] width 56 height 10
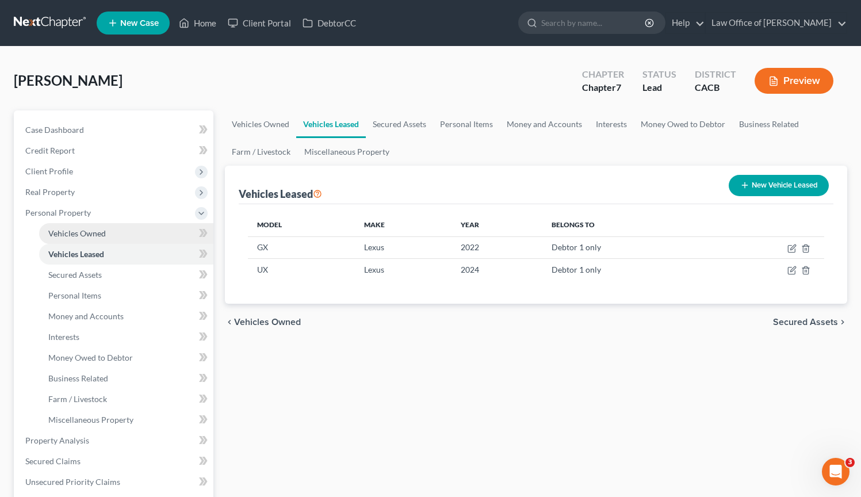
click at [104, 236] on span "Vehicles Owned" at bounding box center [77, 233] width 58 height 10
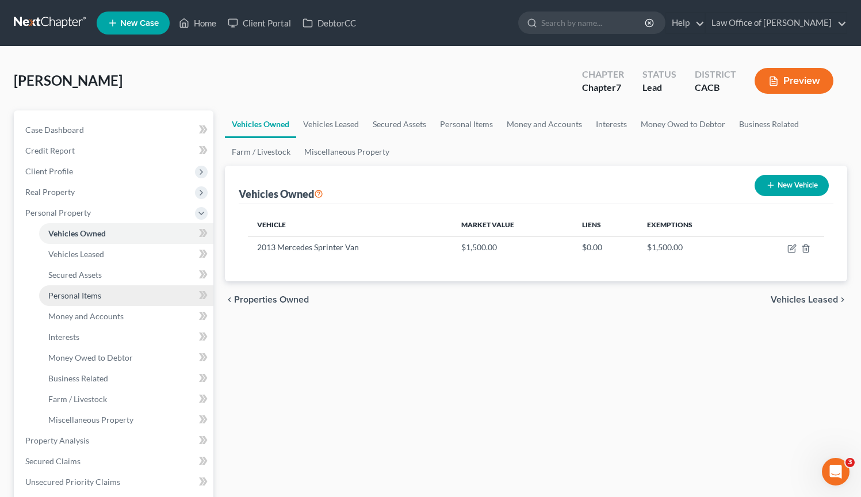
click at [113, 303] on link "Personal Items" at bounding box center [126, 295] width 174 height 21
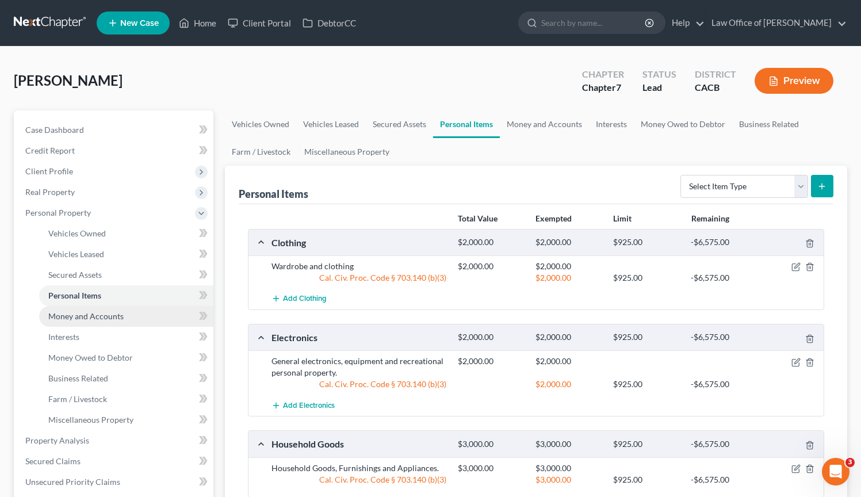
click at [118, 317] on span "Money and Accounts" at bounding box center [85, 316] width 75 height 10
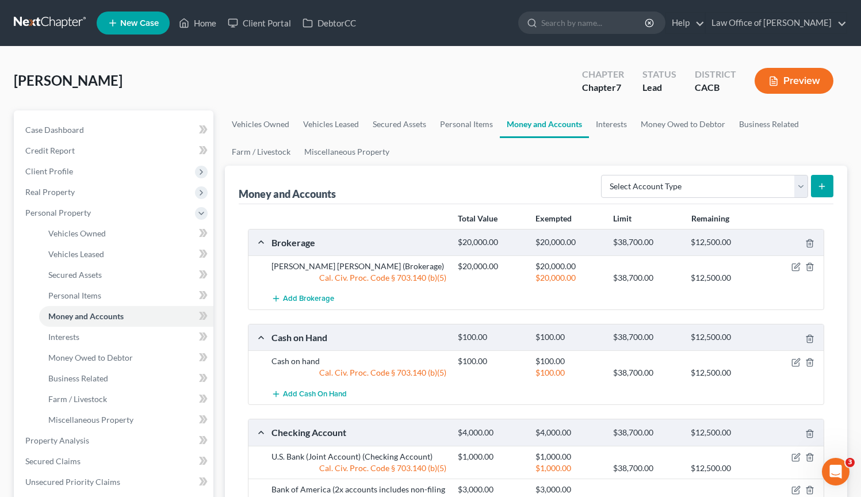
click at [69, 22] on link at bounding box center [51, 23] width 74 height 21
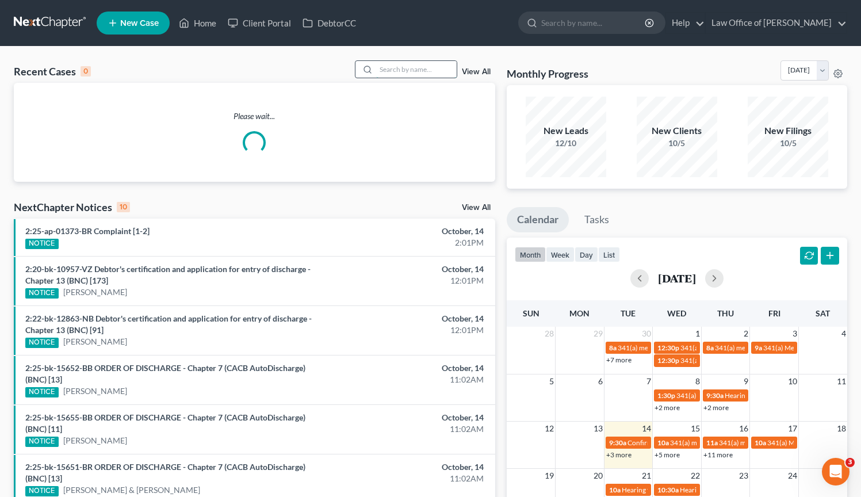
click at [392, 72] on input "search" at bounding box center [416, 69] width 81 height 17
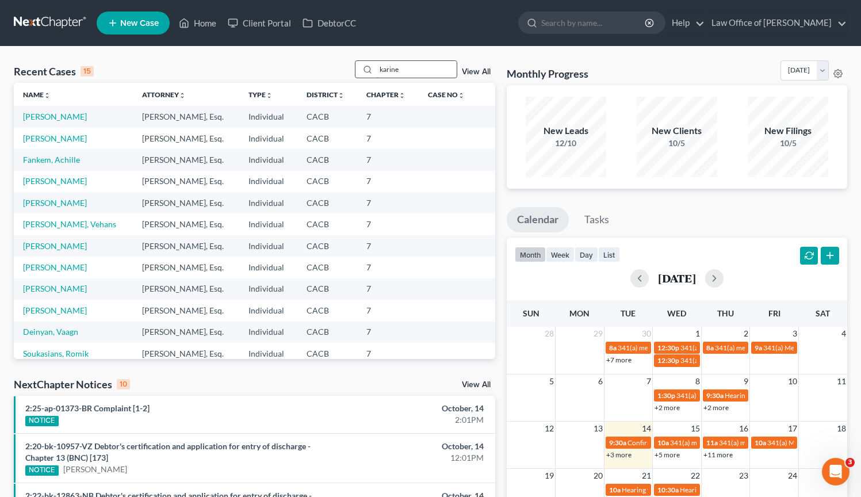
type input "karine"
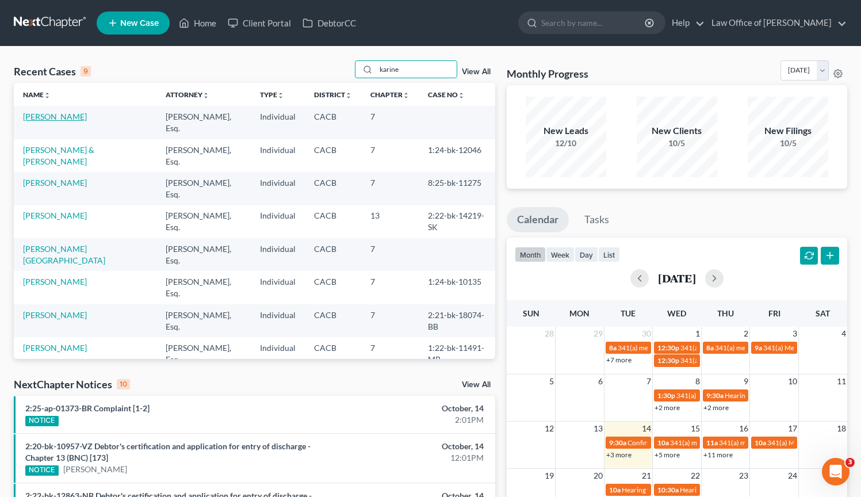
click at [58, 118] on link "[PERSON_NAME]" at bounding box center [55, 117] width 64 height 10
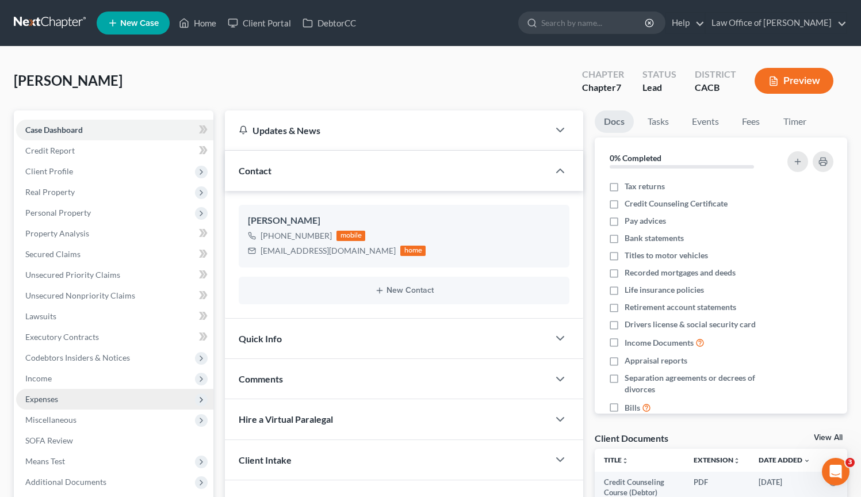
click at [72, 397] on span "Expenses" at bounding box center [114, 399] width 197 height 21
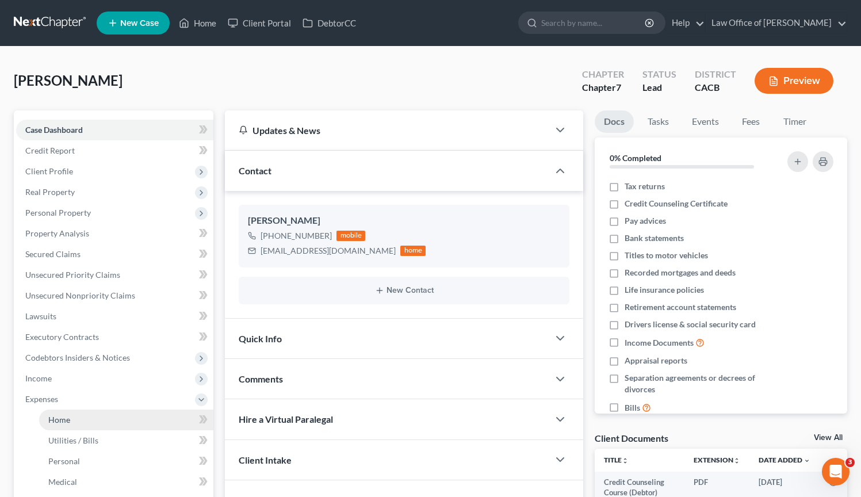
click at [89, 422] on link "Home" at bounding box center [126, 420] width 174 height 21
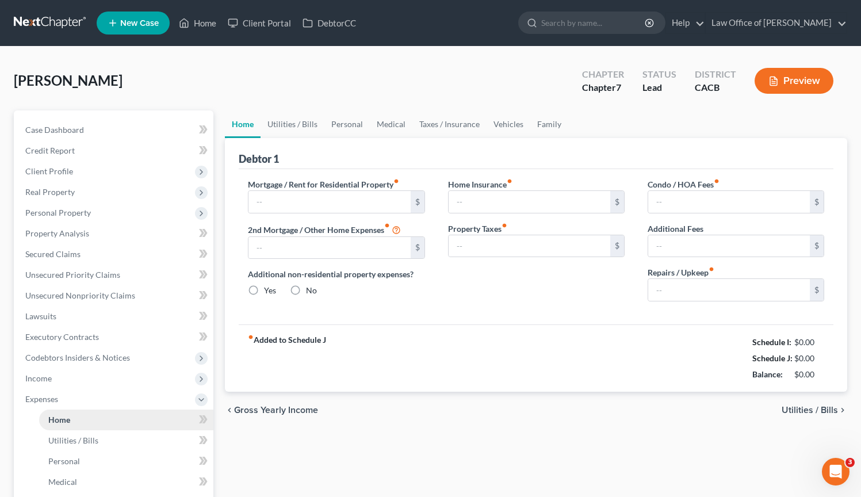
type input "4,000.00"
type input "0.00"
radio input "true"
type input "0.00"
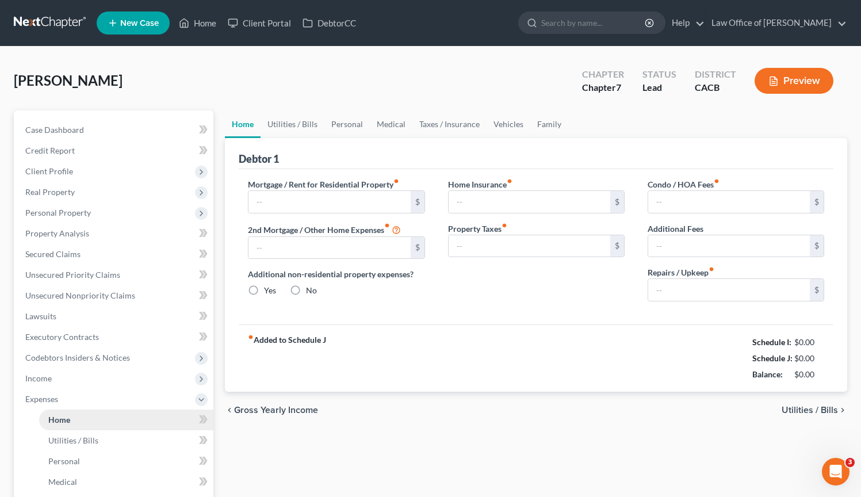
type input "0.00"
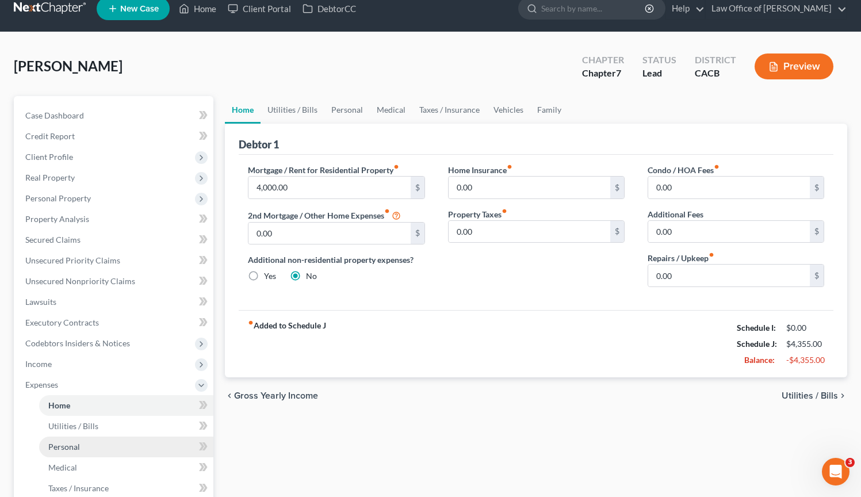
scroll to position [15, 0]
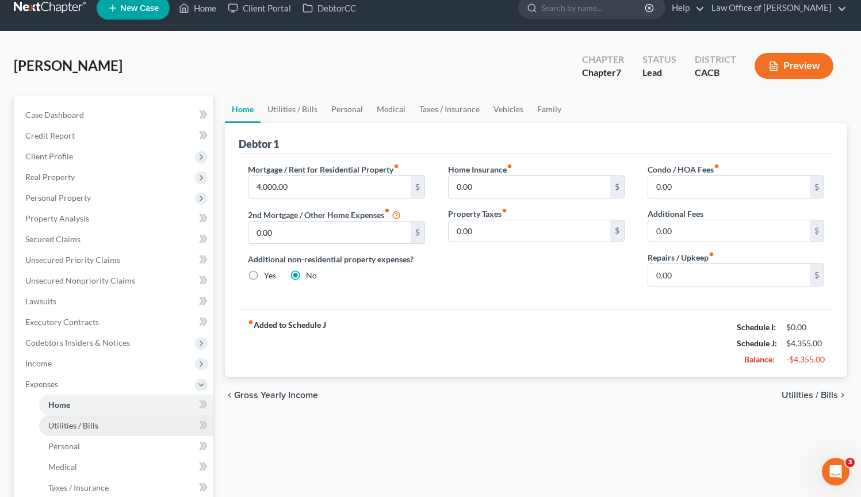
click at [122, 426] on link "Utilities / Bills" at bounding box center [126, 425] width 174 height 21
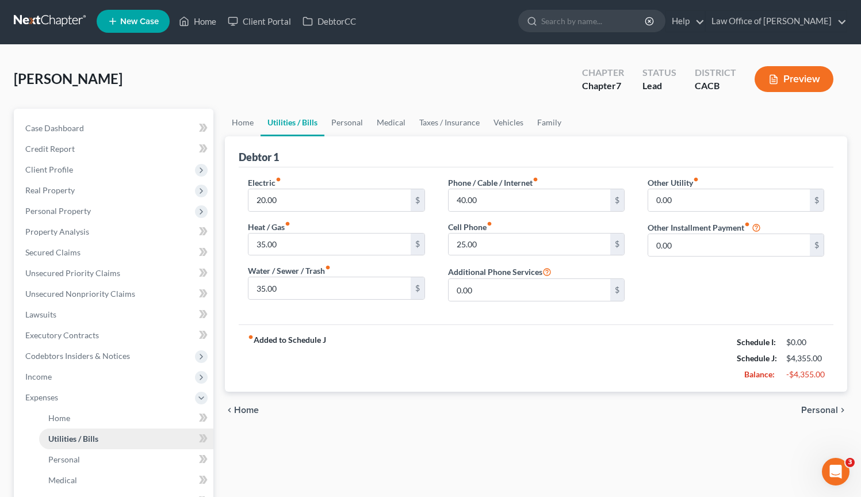
scroll to position [2, 0]
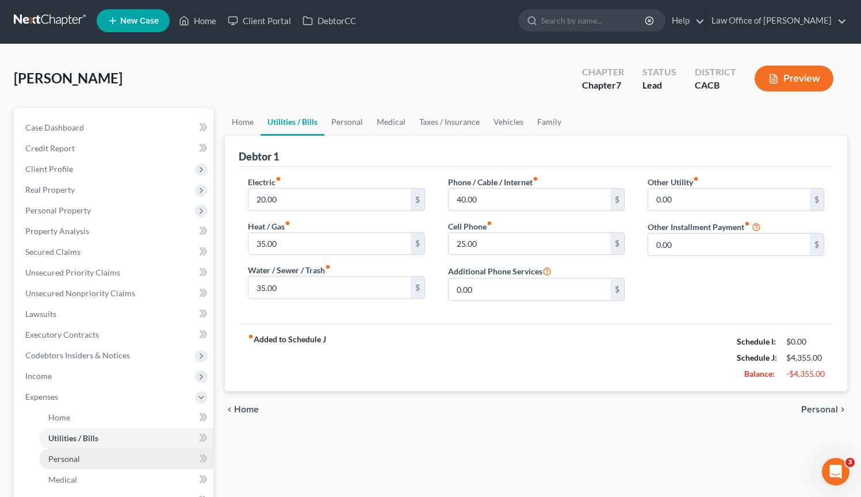
click at [107, 455] on link "Personal" at bounding box center [126, 459] width 174 height 21
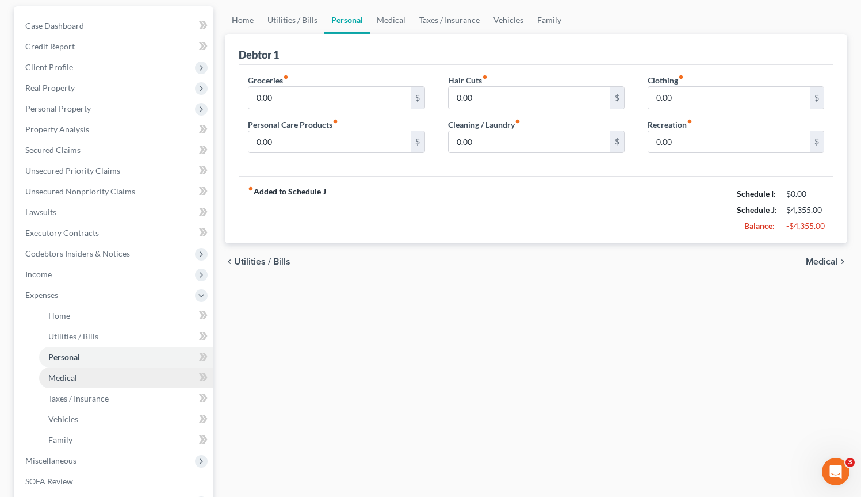
click at [85, 374] on link "Medical" at bounding box center [126, 378] width 174 height 21
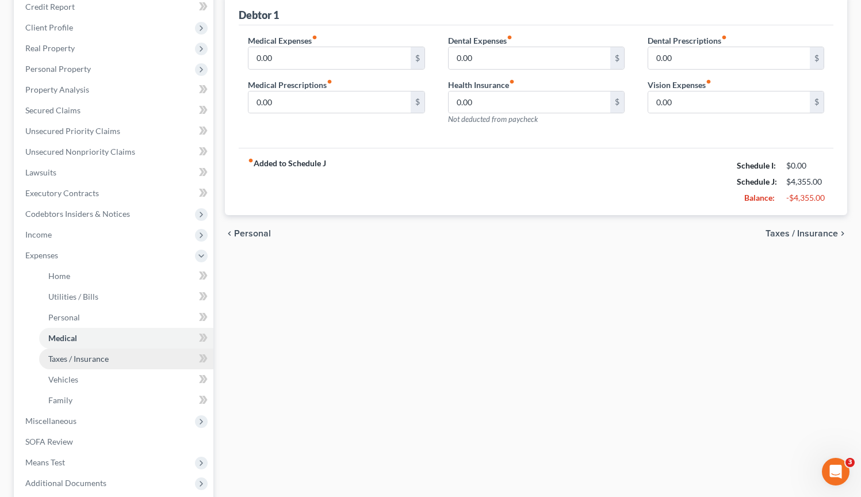
click at [112, 365] on link "Taxes / Insurance" at bounding box center [126, 359] width 174 height 21
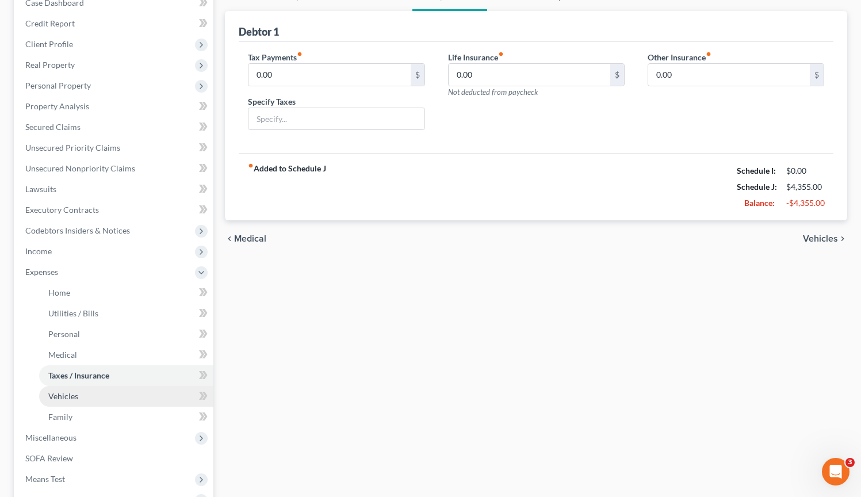
click at [109, 398] on link "Vehicles" at bounding box center [126, 396] width 174 height 21
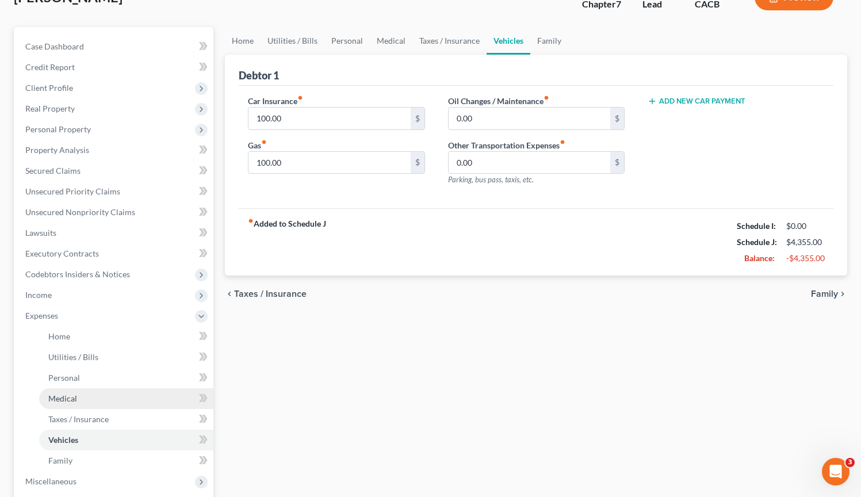
scroll to position [173, 0]
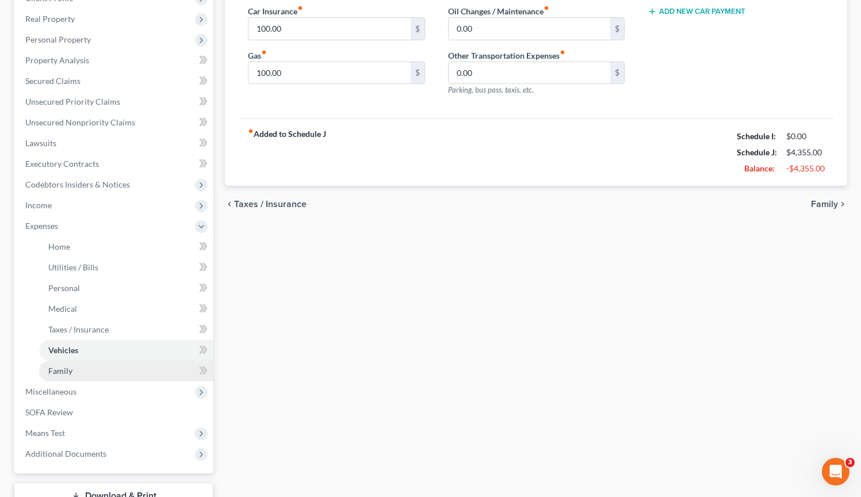
click at [106, 374] on link "Family" at bounding box center [126, 371] width 174 height 21
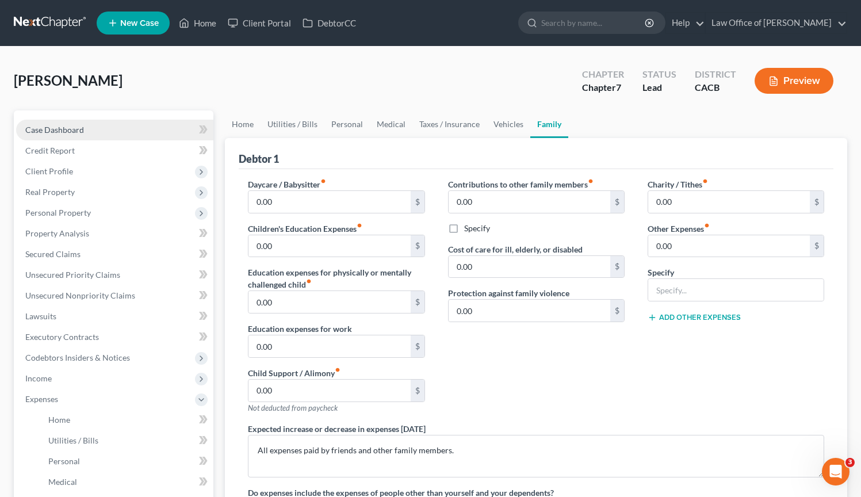
click at [85, 128] on link "Case Dashboard" at bounding box center [114, 130] width 197 height 21
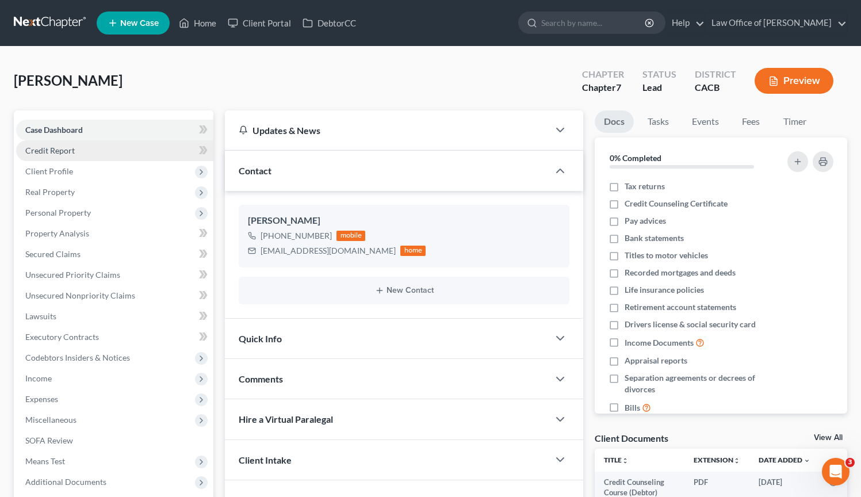
click at [91, 157] on link "Credit Report" at bounding box center [114, 150] width 197 height 21
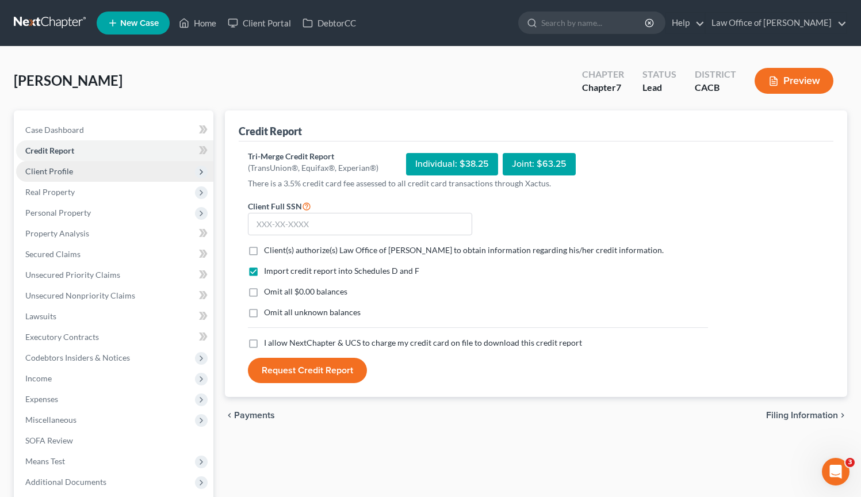
click at [95, 171] on span "Client Profile" at bounding box center [114, 171] width 197 height 21
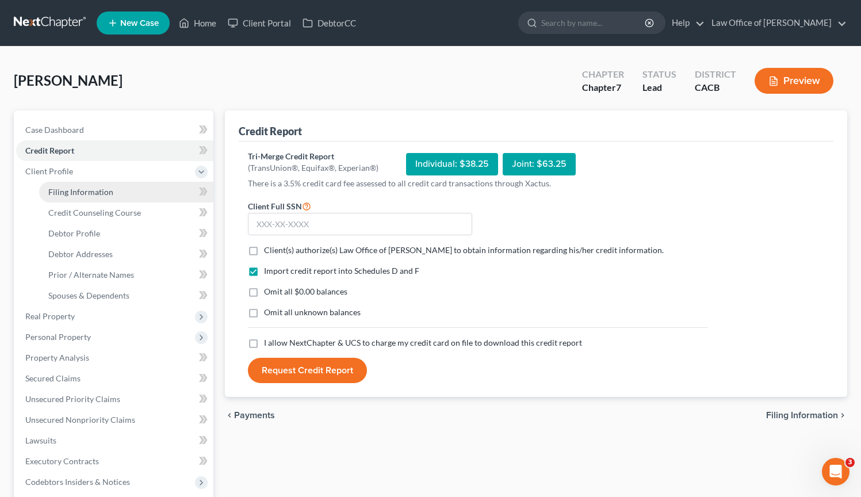
click at [101, 194] on span "Filing Information" at bounding box center [80, 192] width 65 height 10
select select "1"
select select "0"
select select "4"
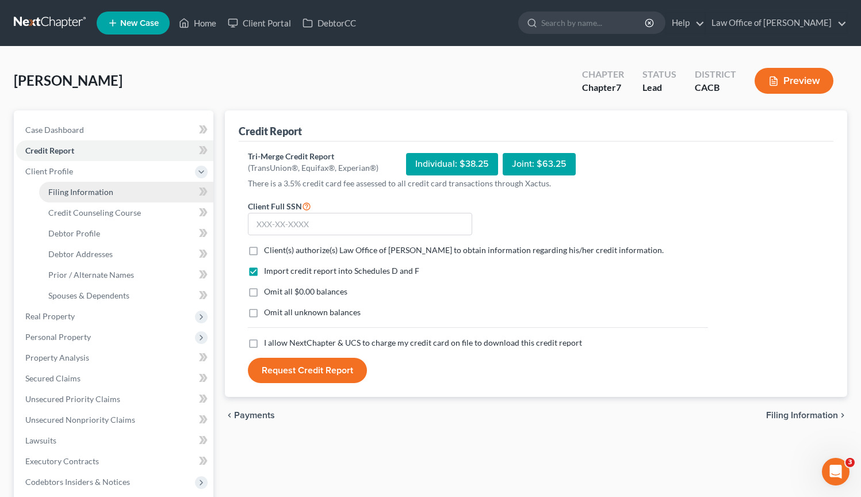
select select "1"
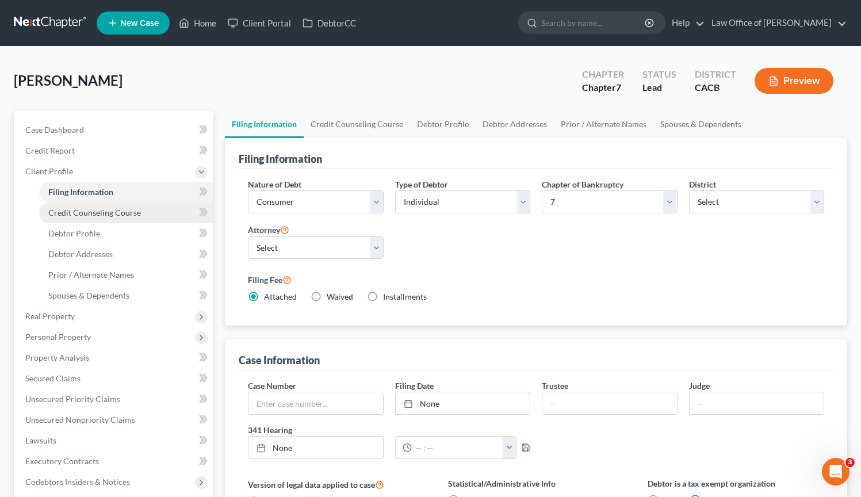
click at [159, 214] on link "Credit Counseling Course" at bounding box center [126, 212] width 174 height 21
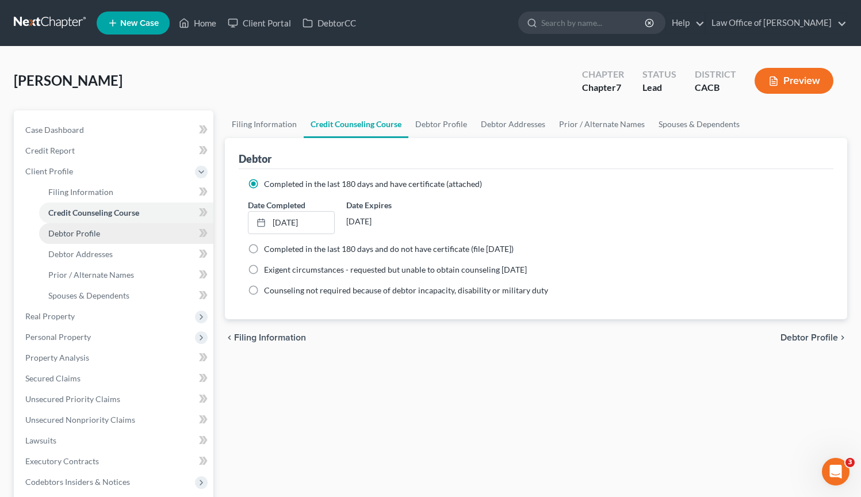
click at [150, 232] on link "Debtor Profile" at bounding box center [126, 233] width 174 height 21
select select "0"
select select "3"
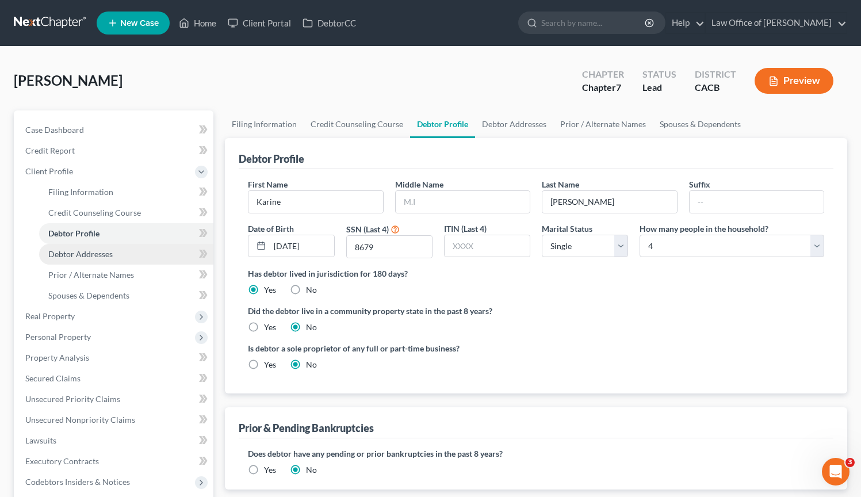
click at [140, 253] on link "Debtor Addresses" at bounding box center [126, 254] width 174 height 21
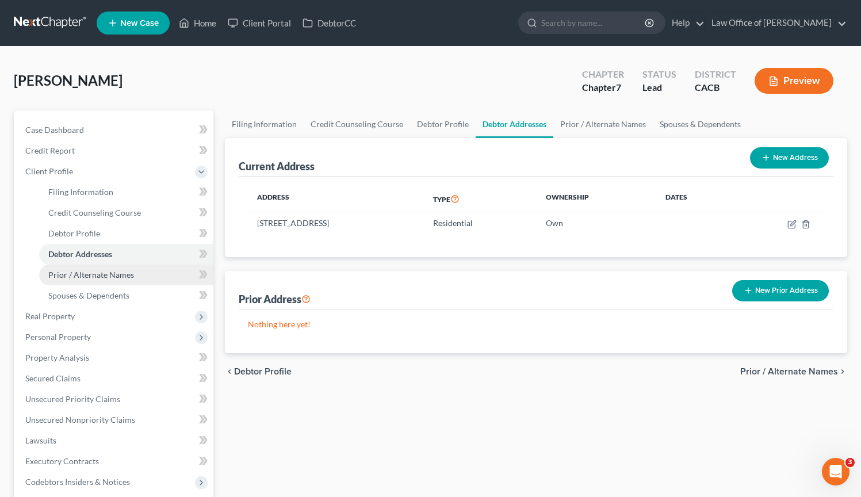
click at [133, 273] on link "Prior / Alternate Names" at bounding box center [126, 275] width 174 height 21
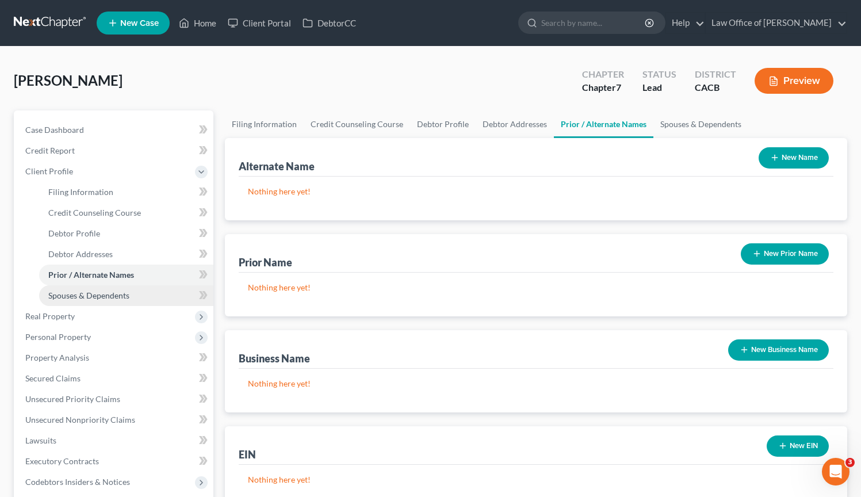
click at [133, 297] on link "Spouses & Dependents" at bounding box center [126, 295] width 174 height 21
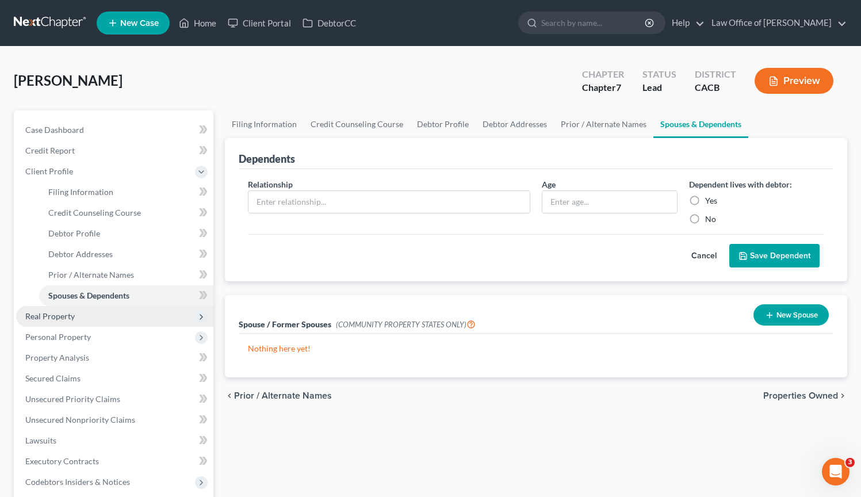
click at [105, 317] on span "Real Property" at bounding box center [114, 316] width 197 height 21
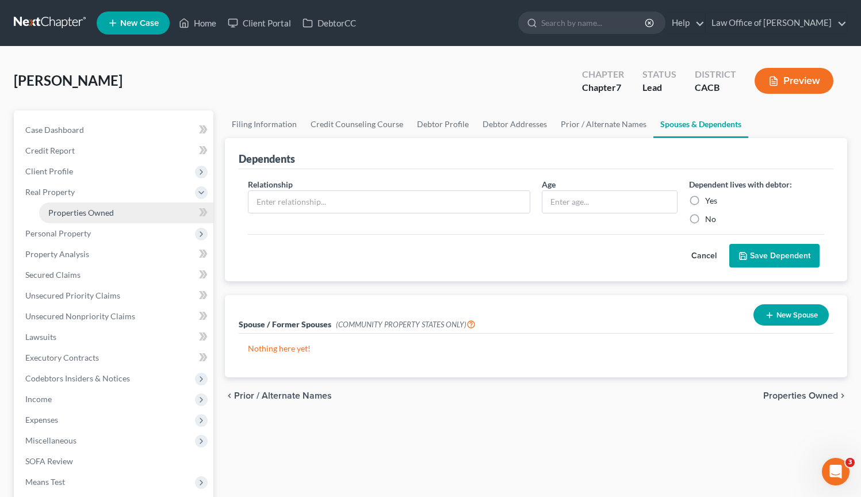
click at [105, 217] on link "Properties Owned" at bounding box center [126, 212] width 174 height 21
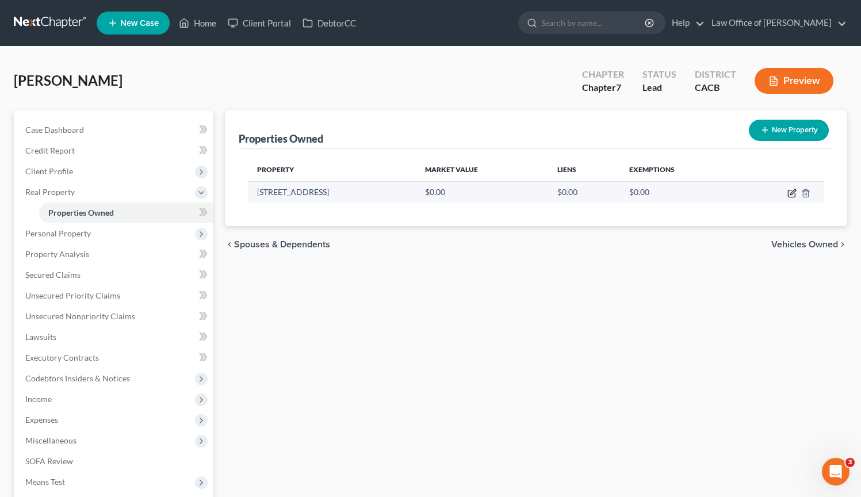
click at [794, 194] on icon "button" at bounding box center [791, 193] width 9 height 9
select select "4"
select select "0"
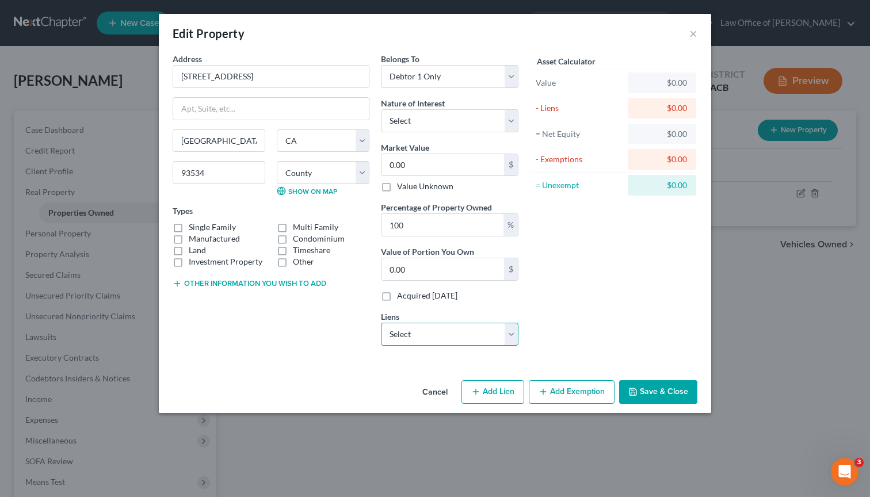
click at [514, 334] on select "Select AmWest Funding Corp - $531,711.00" at bounding box center [449, 334] width 137 height 23
click at [381, 323] on select "Select AmWest Funding Corp - $531,711.00" at bounding box center [449, 334] width 137 height 23
click at [588, 300] on div "Asset Calculator Value $0.00 - Liens $0.00 = Net Equity $0.00 - Exemptions $0.0…" at bounding box center [613, 204] width 179 height 302
click at [697, 35] on div "Edit Property ×" at bounding box center [435, 33] width 552 height 39
click at [695, 35] on button "×" at bounding box center [693, 33] width 8 height 14
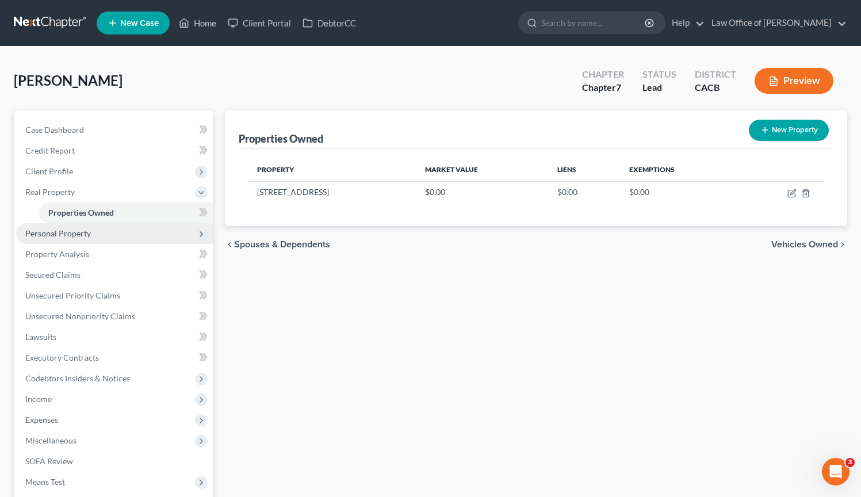
click at [94, 239] on span "Personal Property" at bounding box center [114, 233] width 197 height 21
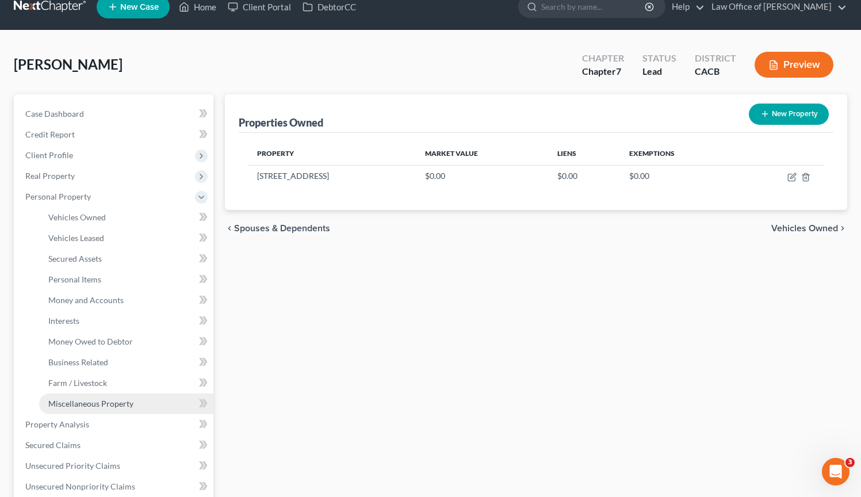
scroll to position [6, 0]
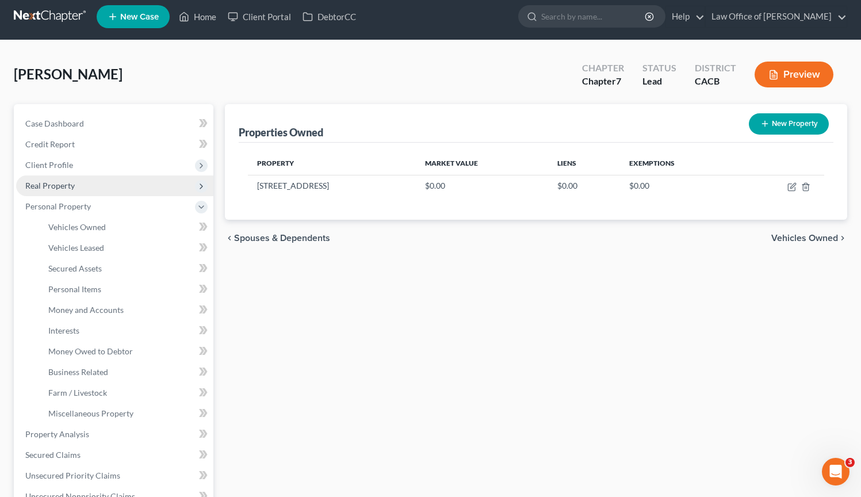
click at [108, 188] on span "Real Property" at bounding box center [114, 185] width 197 height 21
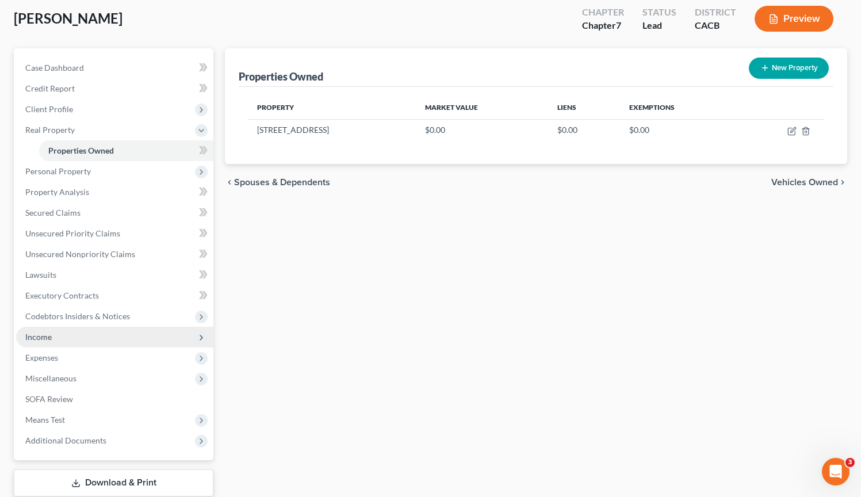
scroll to position [0, 0]
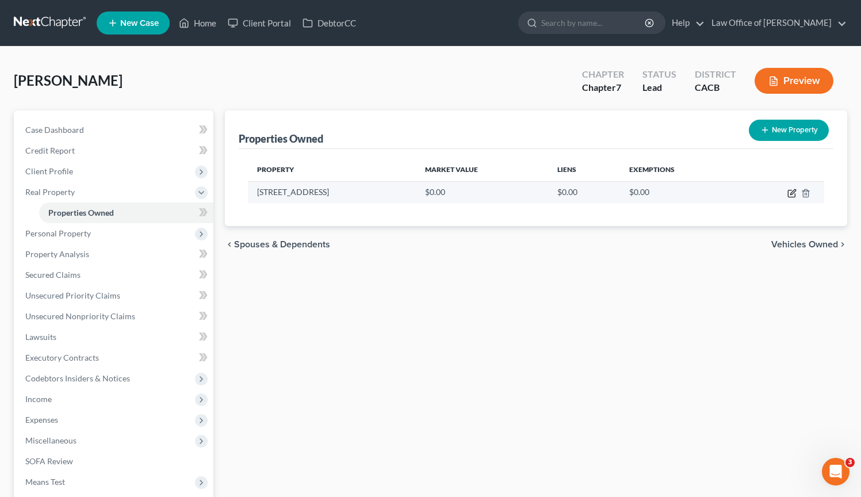
click at [793, 195] on icon "button" at bounding box center [791, 193] width 9 height 9
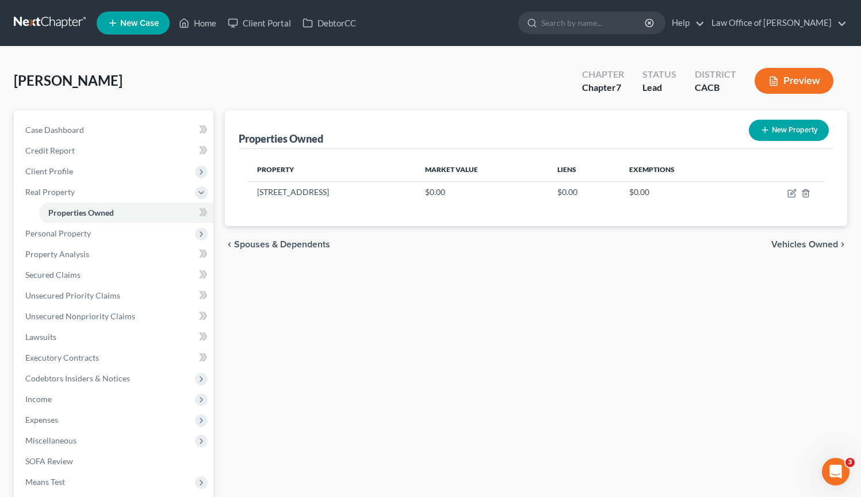
select select "4"
select select "18"
select select "0"
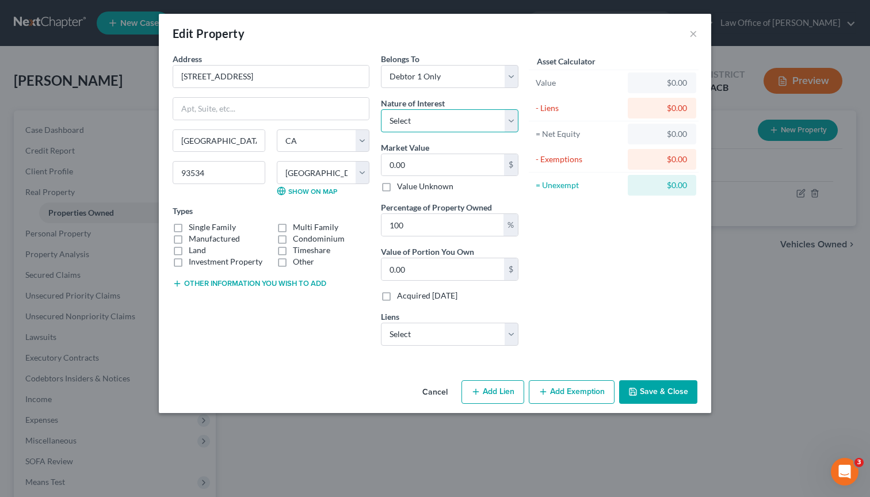
click at [517, 123] on select "Select Fee Simple Joint Tenant Life Estate Equitable Interest Future Interest T…" at bounding box center [449, 120] width 137 height 23
click at [517, 124] on select "Select Fee Simple Joint Tenant Life Estate Equitable Interest Future Interest T…" at bounding box center [449, 120] width 137 height 23
click at [381, 109] on select "Select Fee Simple Joint Tenant Life Estate Equitable Interest Future Interest T…" at bounding box center [449, 120] width 137 height 23
click at [511, 123] on select "Select Fee Simple Joint Tenant Life Estate Equitable Interest Future Interest T…" at bounding box center [449, 120] width 137 height 23
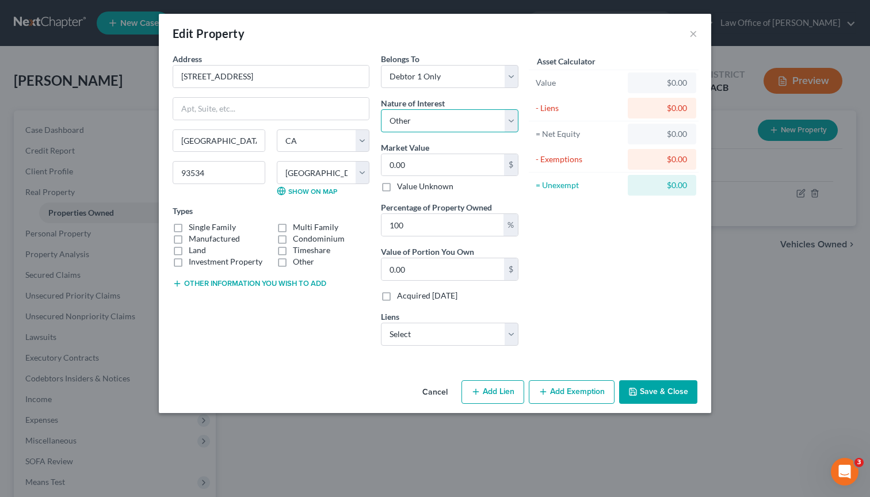
click at [381, 109] on select "Select Fee Simple Joint Tenant Life Estate Equitable Interest Future Interest T…" at bounding box center [449, 120] width 137 height 23
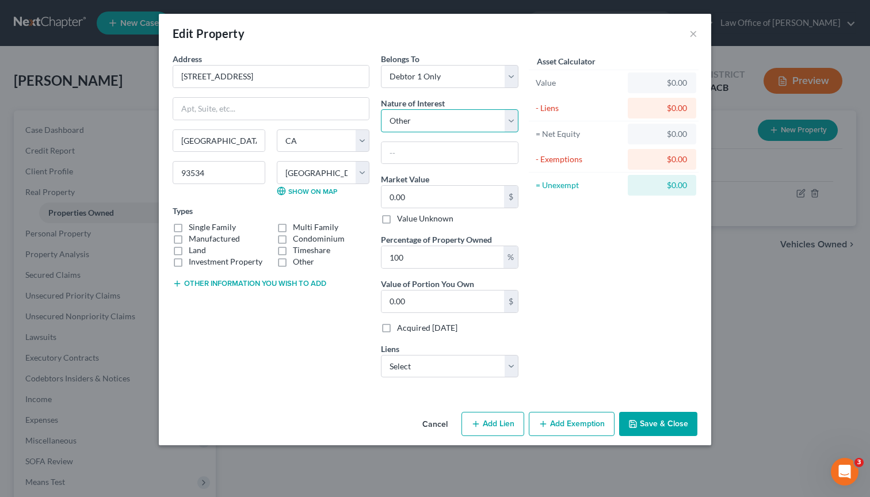
click at [427, 114] on select "Select Fee Simple Joint Tenant Life Estate Equitable Interest Future Interest T…" at bounding box center [449, 120] width 137 height 23
select select "0"
click at [381, 109] on select "Select Fee Simple Joint Tenant Life Estate Equitable Interest Future Interest T…" at bounding box center [449, 120] width 137 height 23
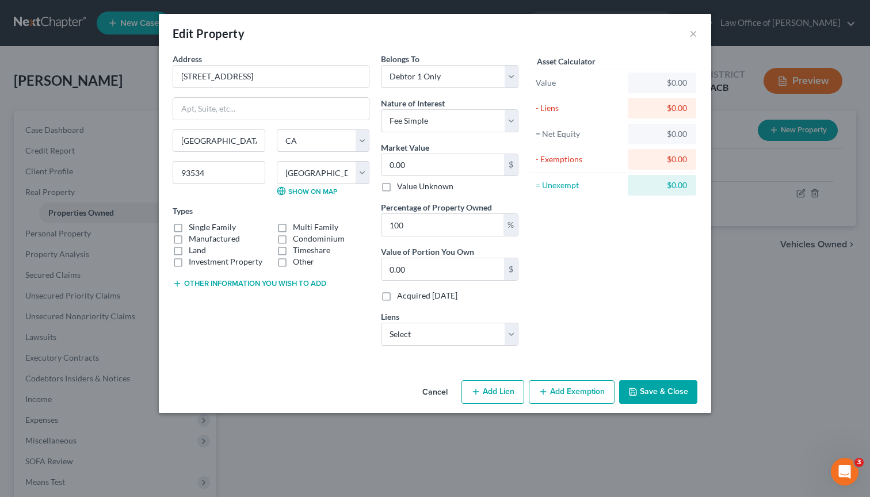
click at [189, 233] on label "Manufactured" at bounding box center [214, 239] width 51 height 12
click at [193, 233] on input "Manufactured" at bounding box center [196, 236] width 7 height 7
checkbox input "true"
click at [189, 228] on label "Single Family" at bounding box center [212, 227] width 47 height 12
click at [193, 228] on input "Single Family" at bounding box center [196, 224] width 7 height 7
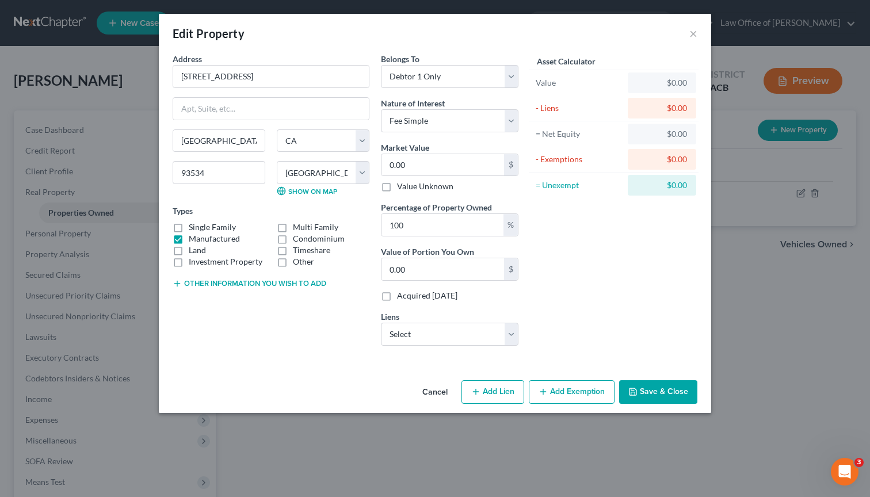
checkbox input "true"
click at [189, 240] on label "Manufactured" at bounding box center [214, 239] width 51 height 12
click at [193, 240] on input "Manufactured" at bounding box center [196, 236] width 7 height 7
checkbox input "false"
click at [512, 337] on select "Select AmWest Funding Corp - $531,711.00" at bounding box center [449, 334] width 137 height 23
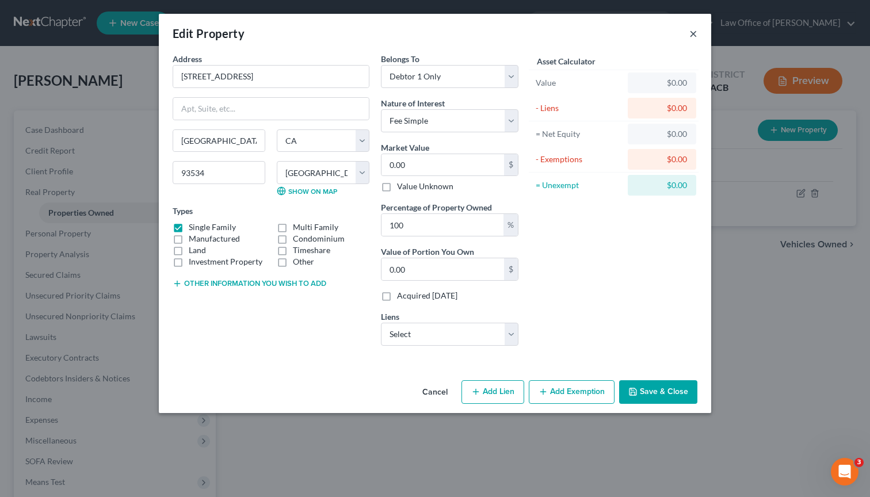
click at [694, 34] on button "×" at bounding box center [693, 33] width 8 height 14
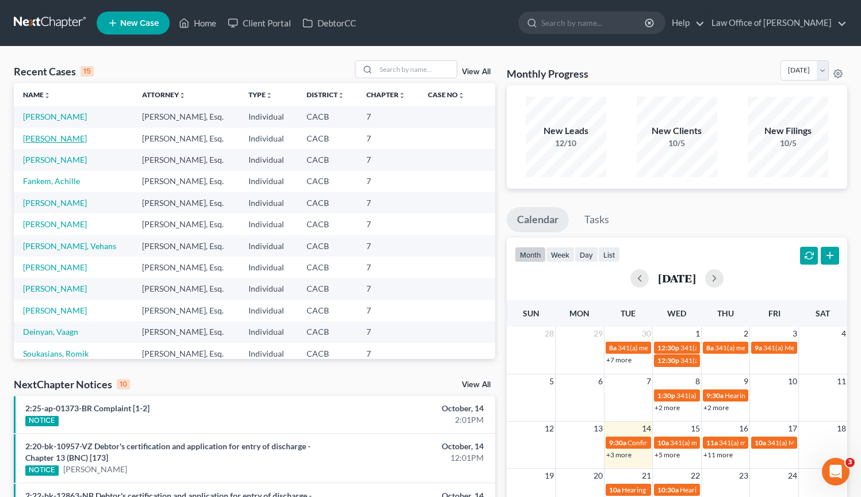
click at [63, 140] on link "[PERSON_NAME]" at bounding box center [55, 138] width 64 height 10
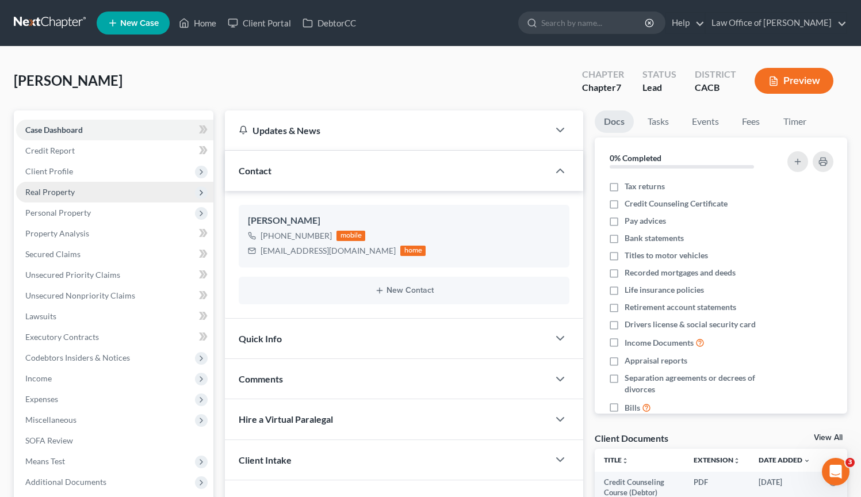
click at [70, 189] on span "Real Property" at bounding box center [49, 192] width 49 height 10
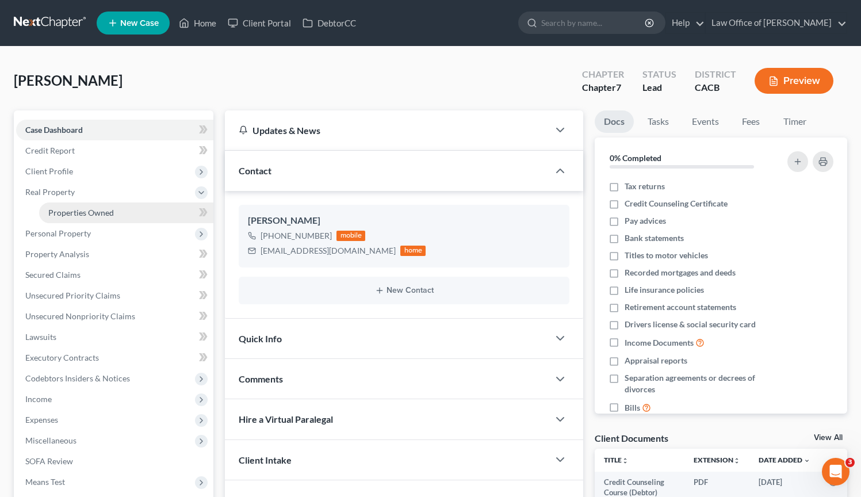
click at [98, 213] on span "Properties Owned" at bounding box center [81, 213] width 66 height 10
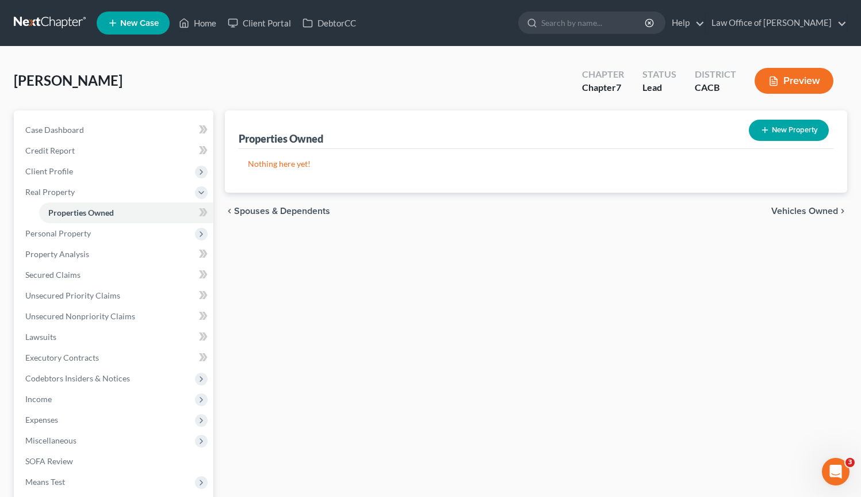
click at [57, 25] on link at bounding box center [51, 23] width 74 height 21
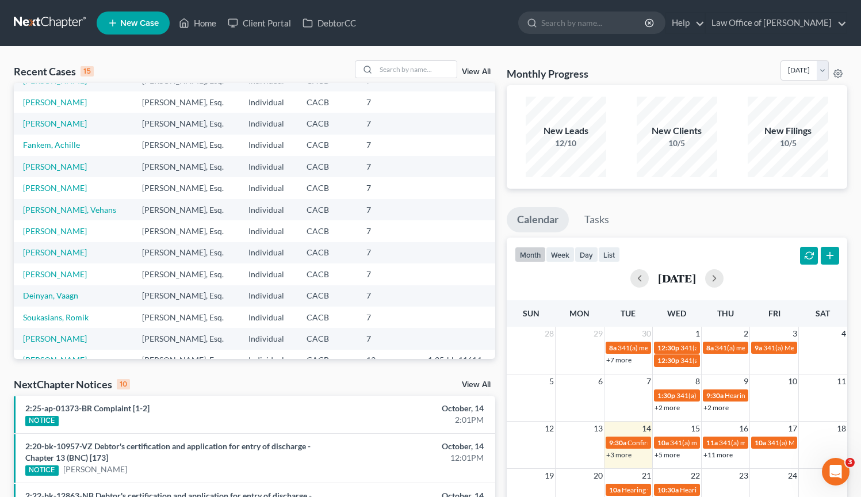
scroll to position [79, 0]
click at [68, 255] on link "Deinyan, Vaagn" at bounding box center [50, 253] width 55 height 10
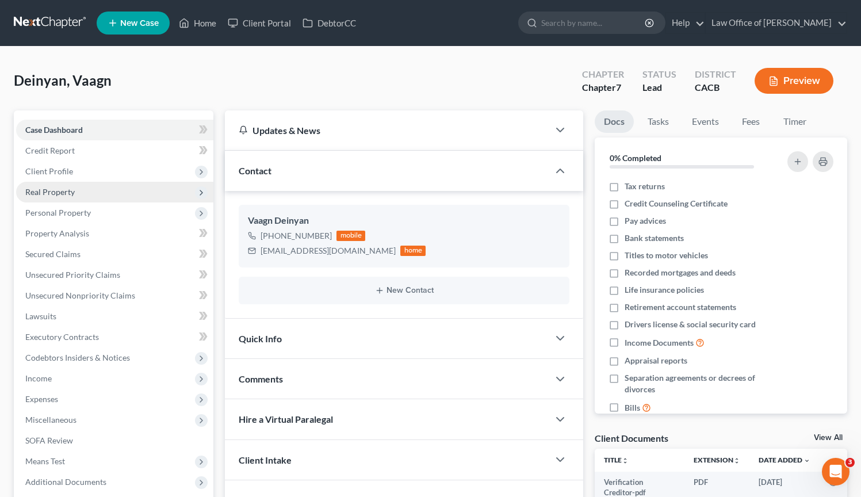
click at [80, 194] on span "Real Property" at bounding box center [114, 192] width 197 height 21
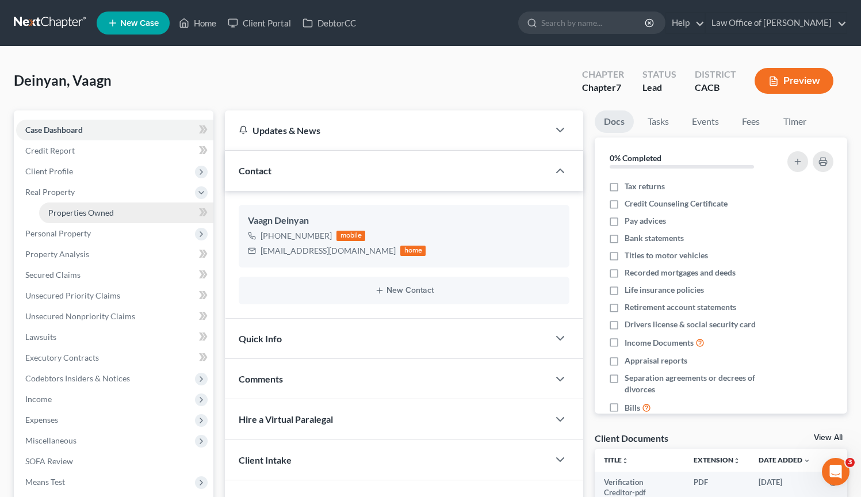
click at [90, 213] on span "Properties Owned" at bounding box center [81, 213] width 66 height 10
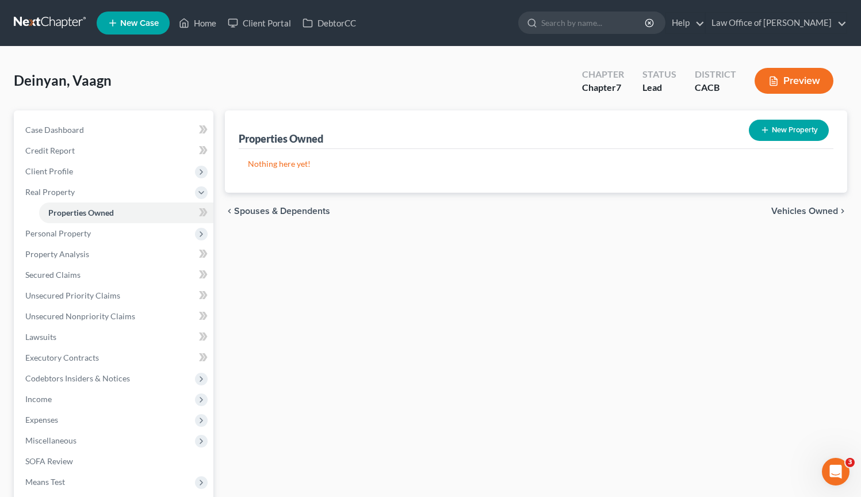
click at [44, 22] on link at bounding box center [51, 23] width 74 height 21
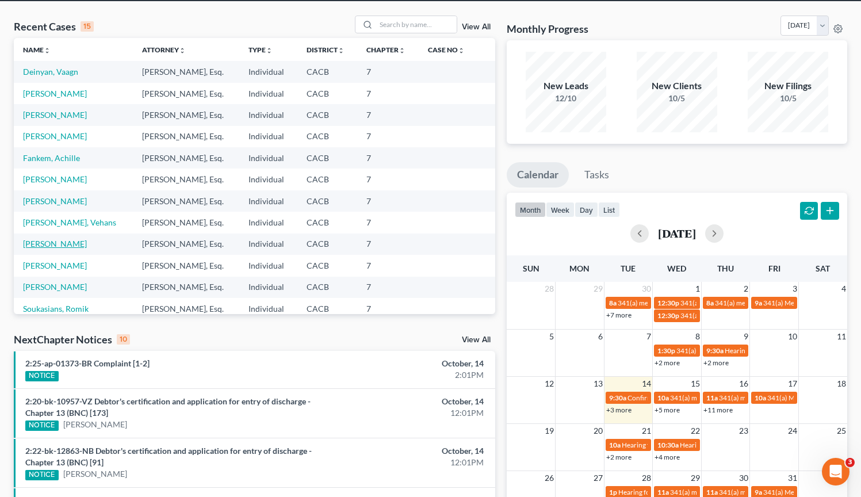
click at [69, 244] on link "[PERSON_NAME]" at bounding box center [55, 244] width 64 height 10
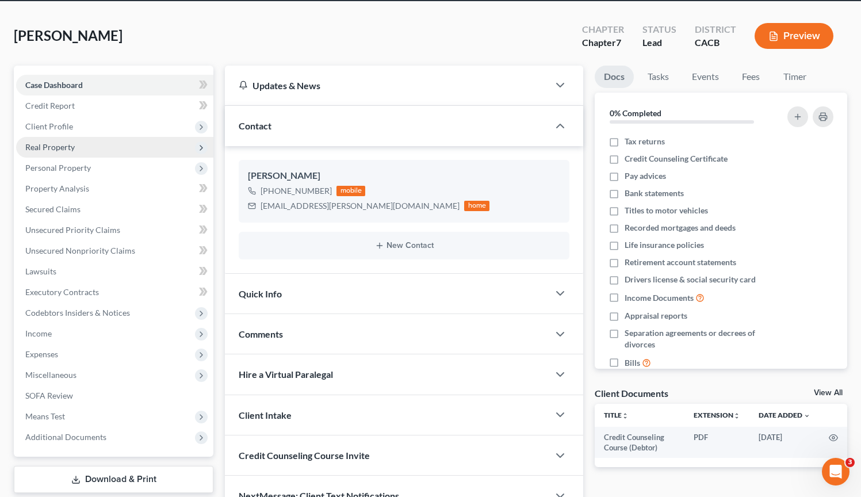
click at [84, 147] on span "Real Property" at bounding box center [114, 147] width 197 height 21
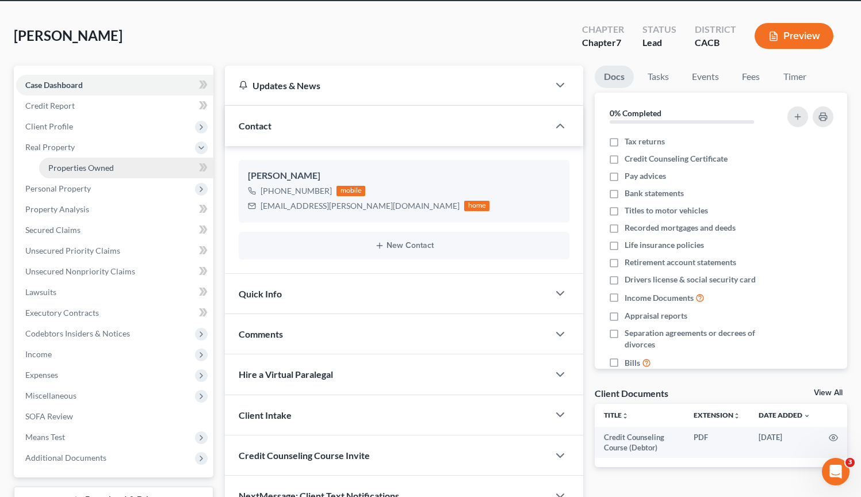
click at [86, 166] on span "Properties Owned" at bounding box center [81, 168] width 66 height 10
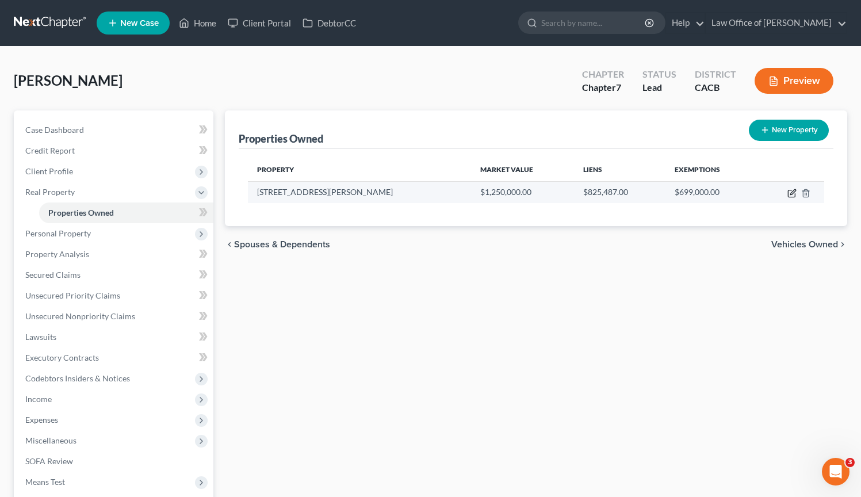
click at [794, 195] on icon "button" at bounding box center [791, 193] width 9 height 9
select select "4"
select select "0"
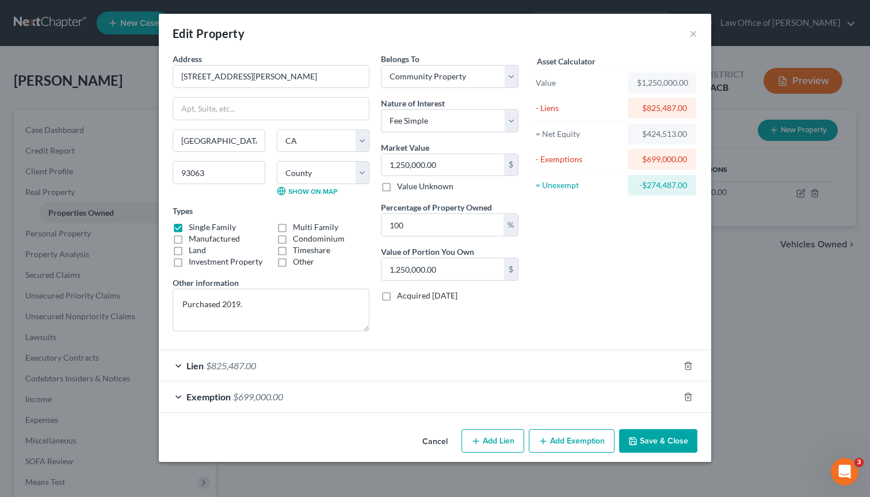
click at [217, 367] on span "$825,487.00" at bounding box center [231, 365] width 50 height 11
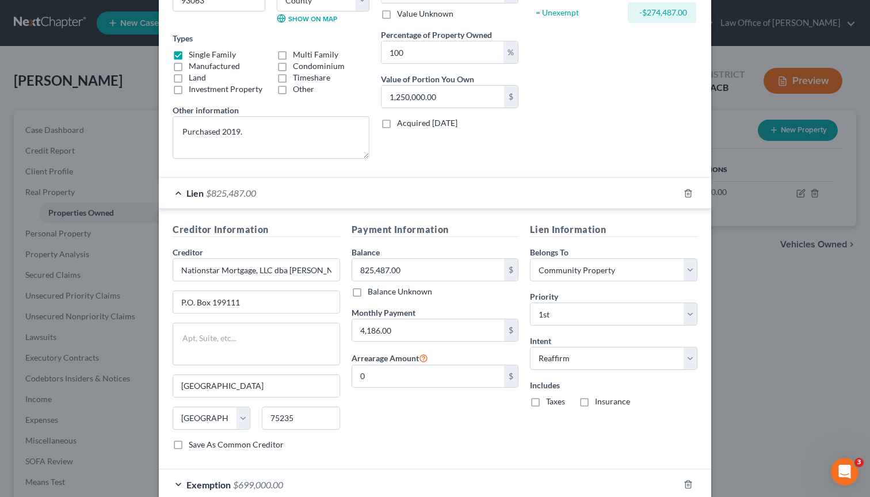
scroll to position [239, 0]
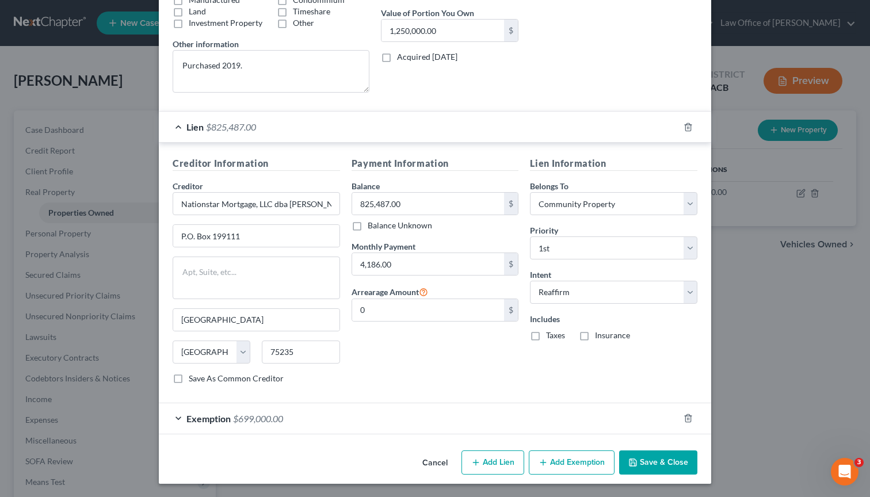
click at [172, 417] on div "Exemption $699,000.00" at bounding box center [419, 418] width 520 height 30
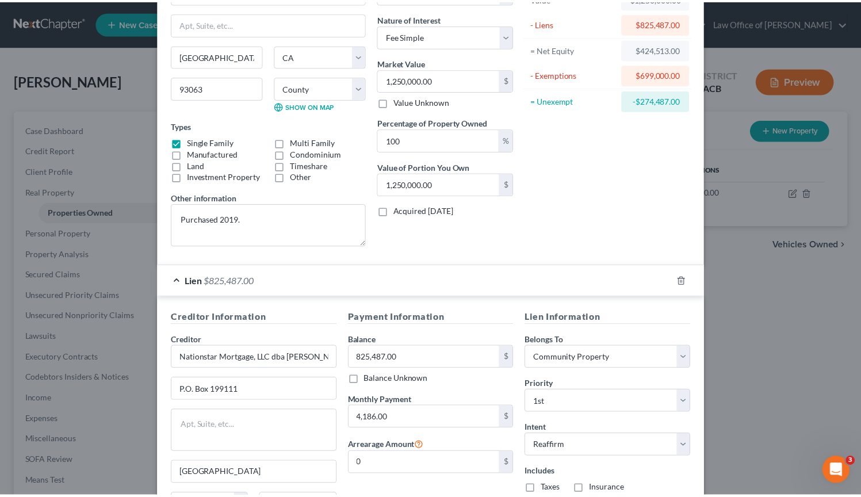
scroll to position [0, 0]
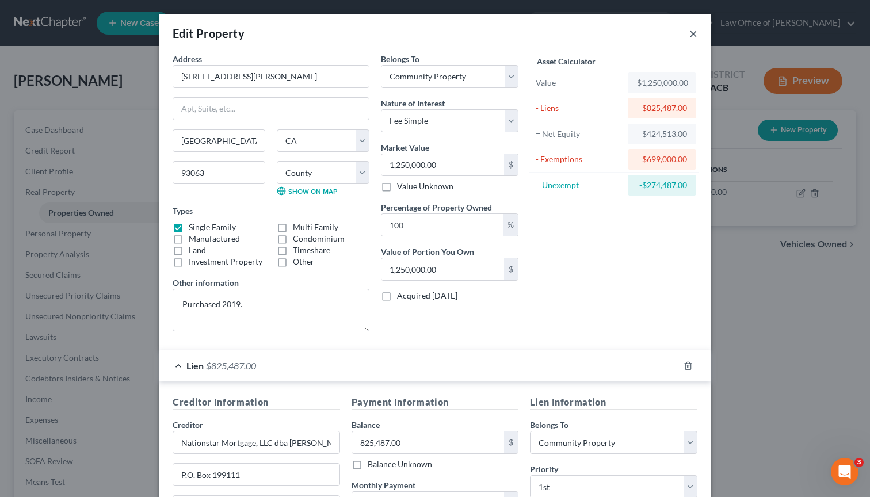
click at [689, 33] on button "×" at bounding box center [693, 33] width 8 height 14
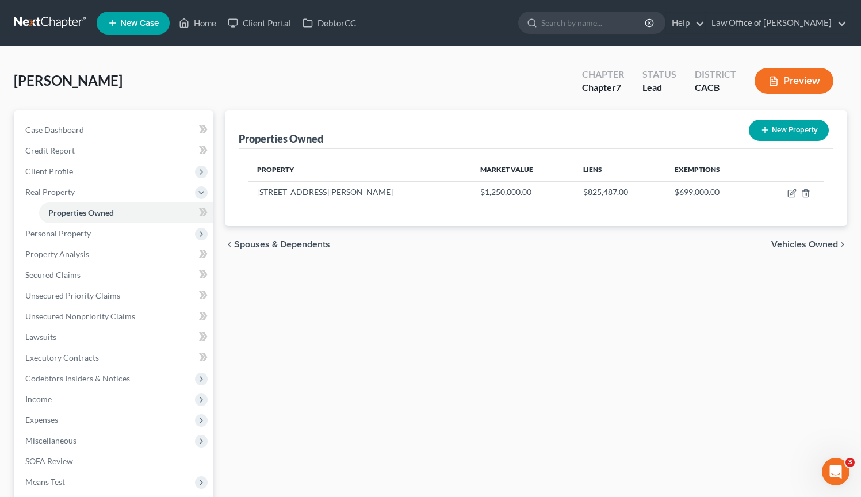
click at [43, 23] on link at bounding box center [51, 23] width 74 height 21
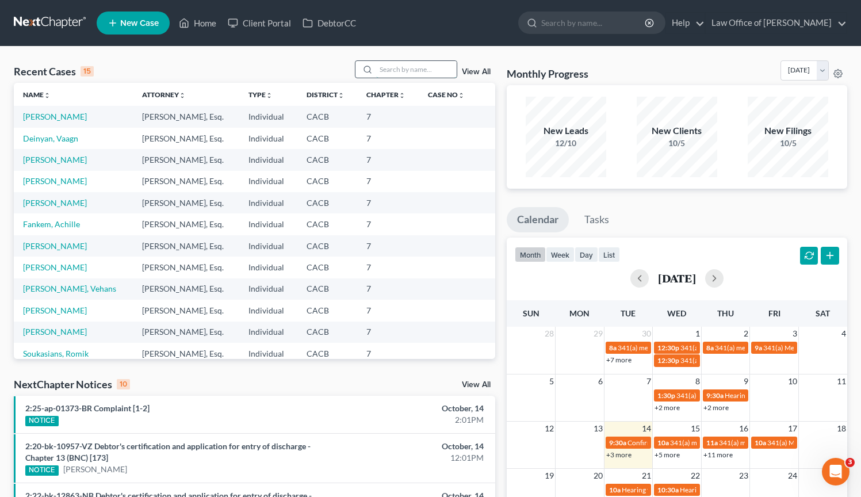
click at [384, 74] on input "search" at bounding box center [416, 69] width 81 height 17
type input "[PERSON_NAME]"
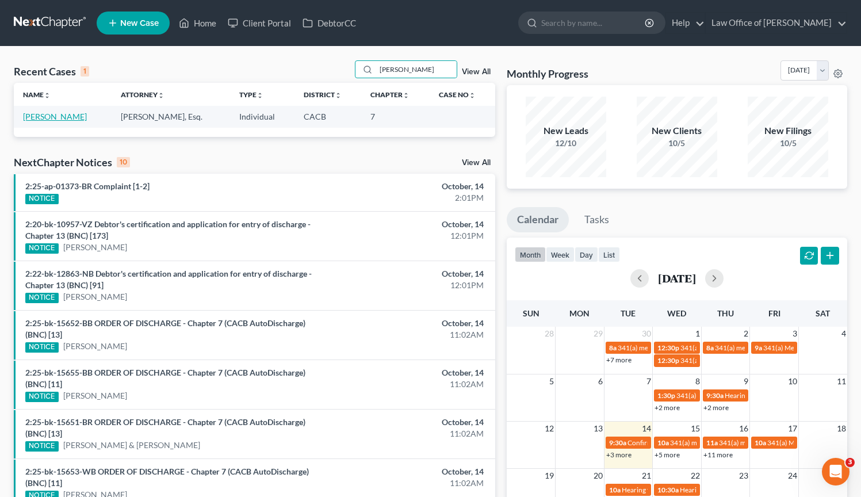
click at [61, 118] on link "[PERSON_NAME]" at bounding box center [55, 117] width 64 height 10
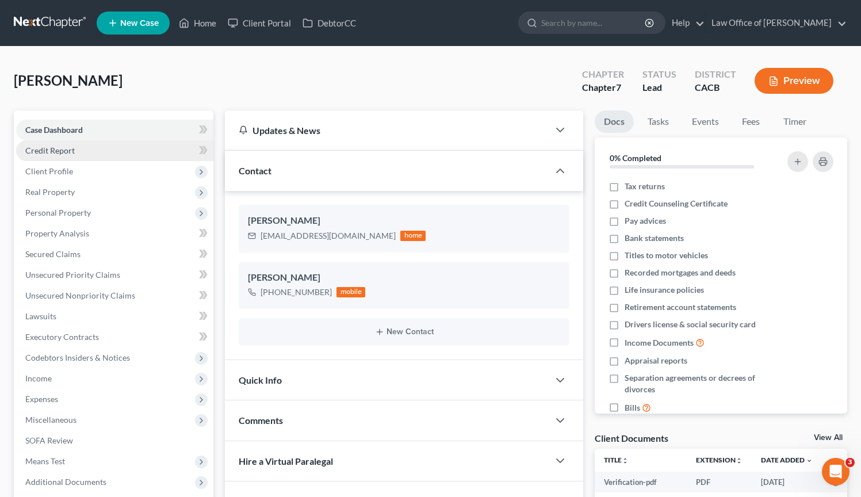
click at [94, 155] on link "Credit Report" at bounding box center [114, 150] width 197 height 21
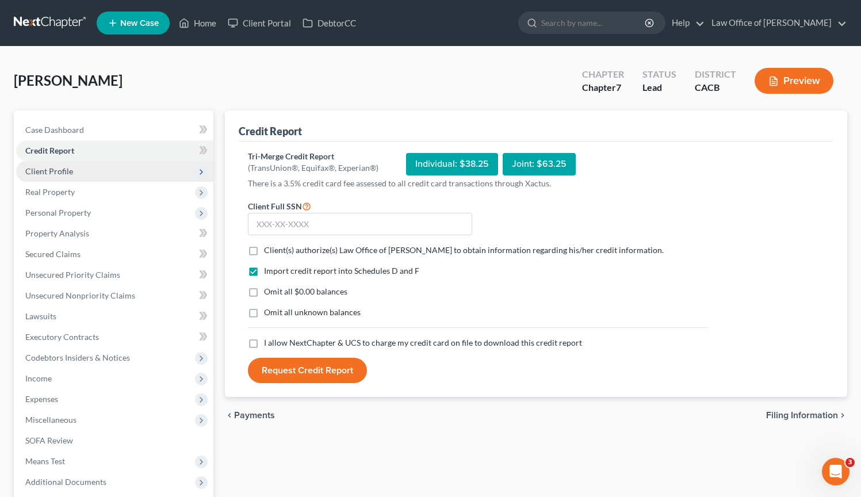
click at [93, 171] on span "Client Profile" at bounding box center [114, 171] width 197 height 21
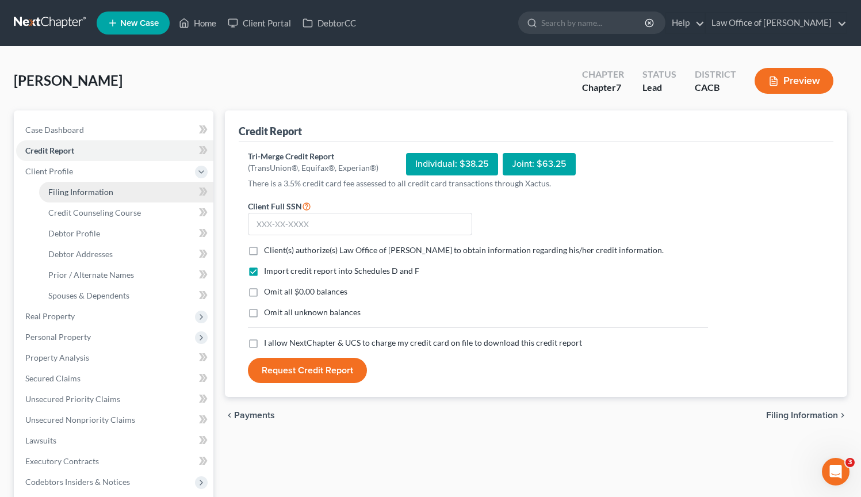
click at [93, 188] on span "Filing Information" at bounding box center [80, 192] width 65 height 10
select select "1"
select select "0"
select select "4"
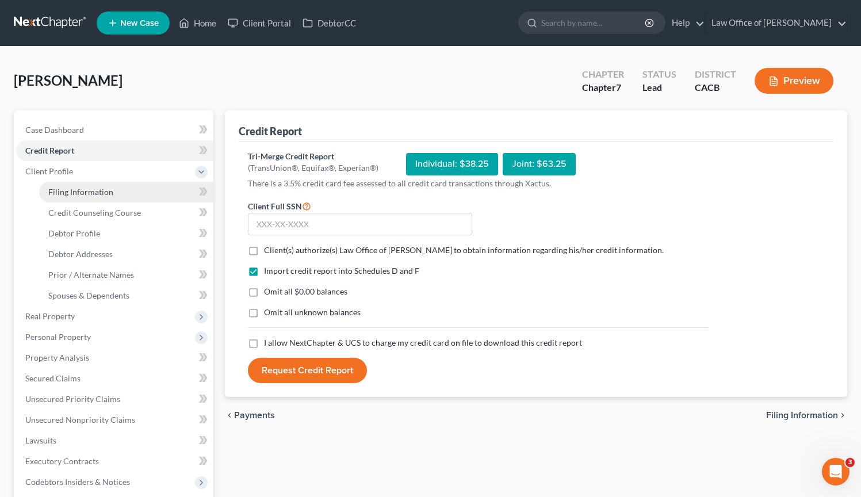
select select "0"
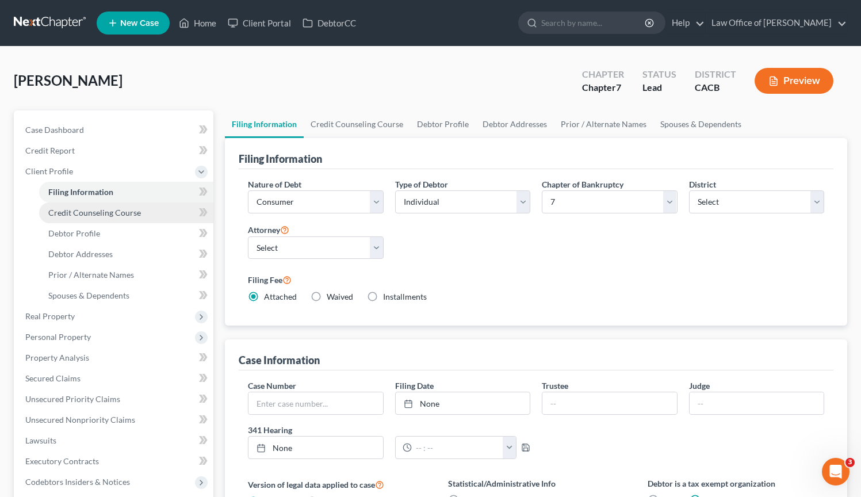
click at [95, 211] on span "Credit Counseling Course" at bounding box center [94, 213] width 93 height 10
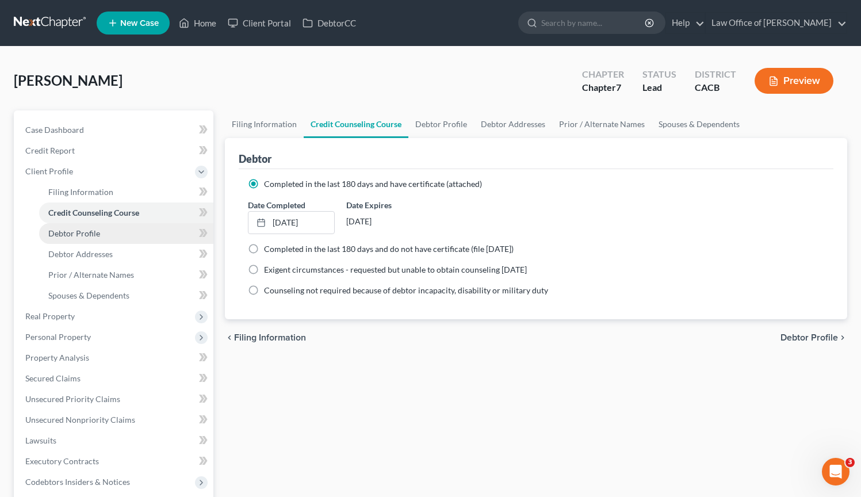
click at [93, 229] on span "Debtor Profile" at bounding box center [74, 233] width 52 height 10
select select "1"
select select "2"
